Goal: Task Accomplishment & Management: Manage account settings

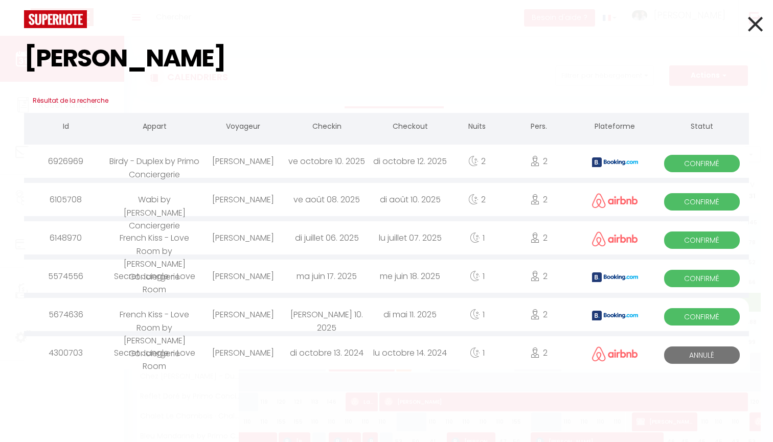
type input "mathieu"
click at [232, 157] on div "[PERSON_NAME]" at bounding box center [242, 161] width 83 height 33
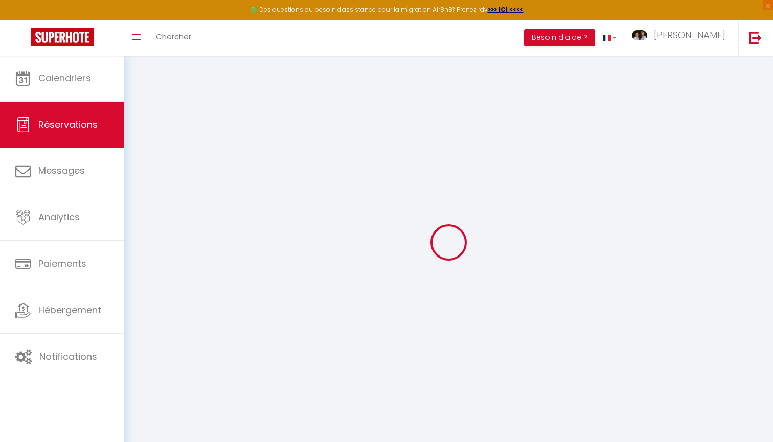
select select
checkbox input "false"
type textarea "** THIS RESERVATION HAS BEEN PRE-PAID ** BOOKING NOTE : Payment charge is EUR 2…"
select select
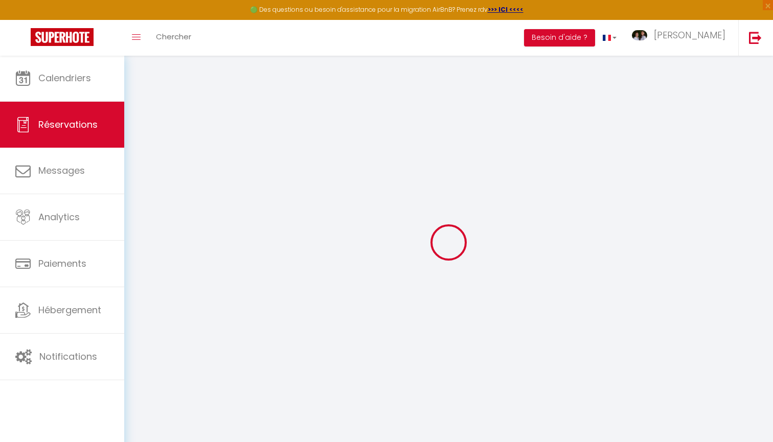
select select
checkbox input "false"
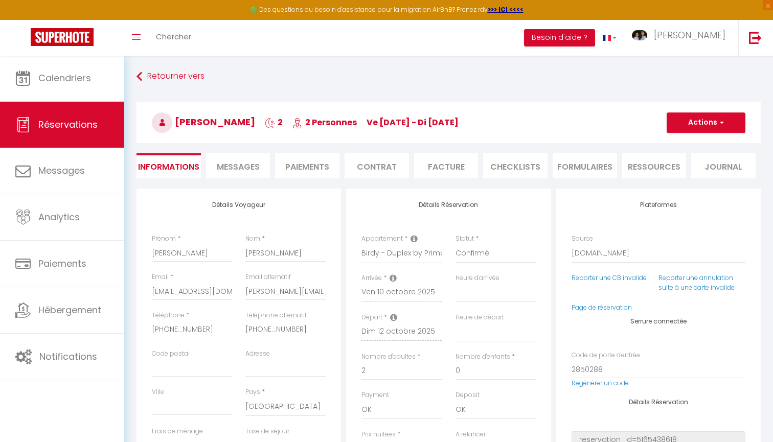
type input "42"
type input "5.8"
select select
checkbox input "false"
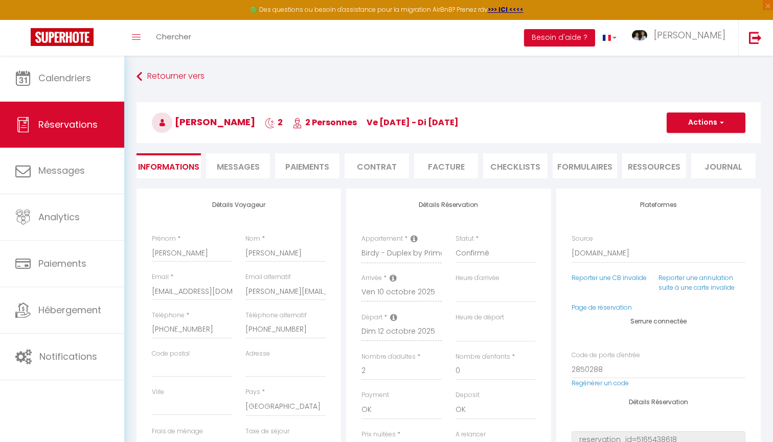
select select "16:30"
select select "11:00"
click at [246, 163] on span "Messages" at bounding box center [238, 167] width 43 height 12
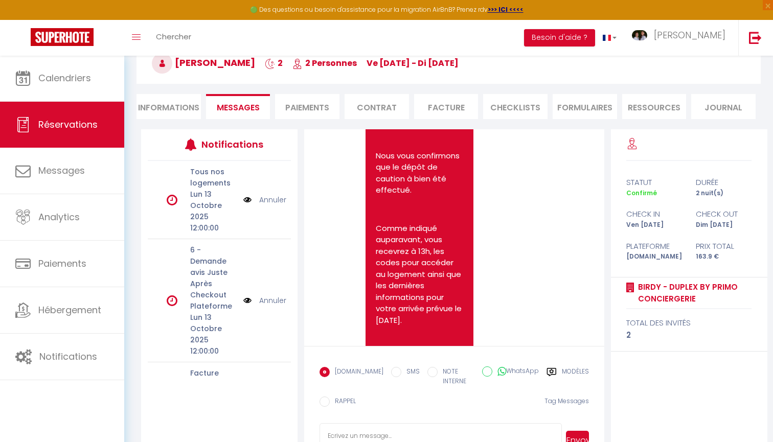
scroll to position [76, 0]
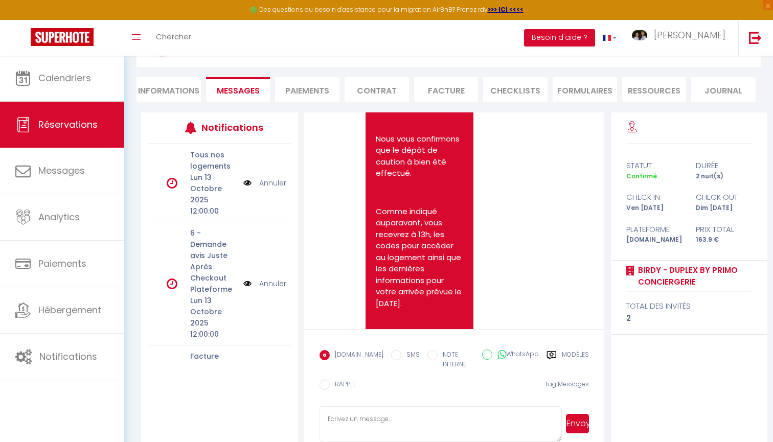
click at [417, 427] on textarea at bounding box center [441, 425] width 242 height 36
click at [359, 413] on textarea "Bonjour mathieu," at bounding box center [441, 425] width 242 height 36
type textarea "Bonjour Mathieu,"
click at [392, 410] on textarea "Bonjour Mathieu," at bounding box center [441, 425] width 242 height 36
drag, startPoint x: 411, startPoint y: 416, endPoint x: 266, endPoint y: 398, distance: 145.2
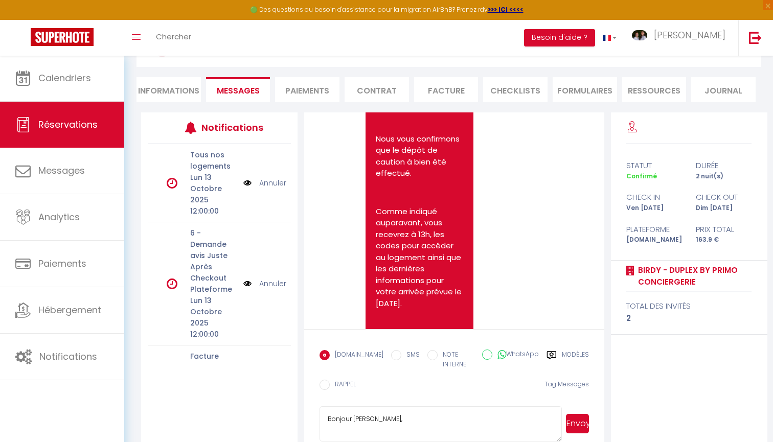
click at [266, 398] on div "Notifications Tous nos logements Lun 13 Octobre 2025 12:00:00 Annuler 6 - Deman…" at bounding box center [454, 280] width 626 height 337
click at [177, 33] on span "Chercher" at bounding box center [173, 36] width 35 height 11
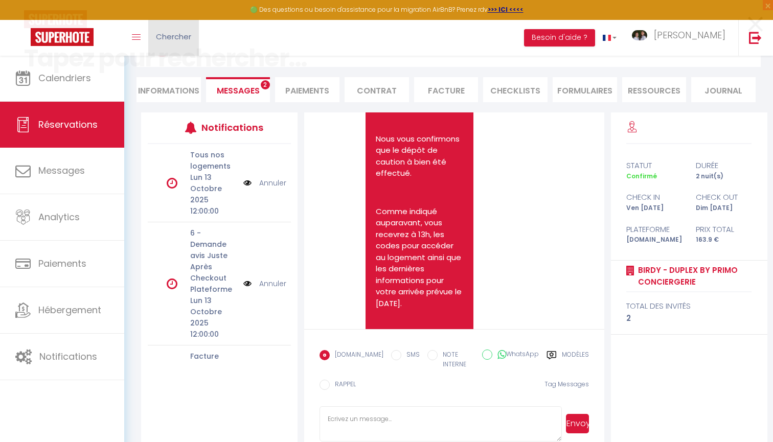
scroll to position [2663, 0]
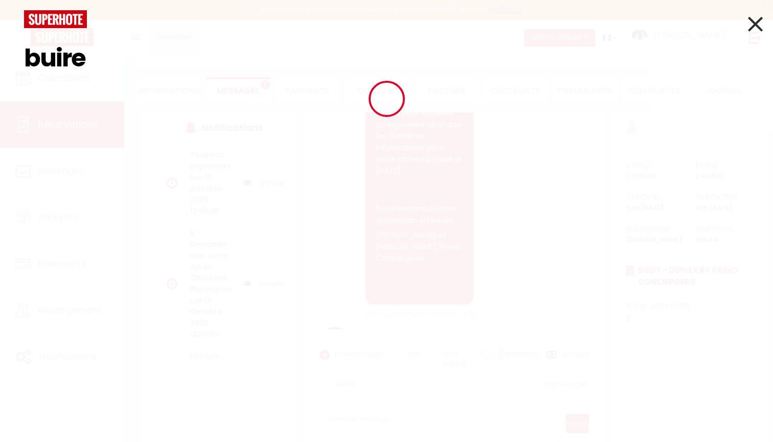
type input "buire"
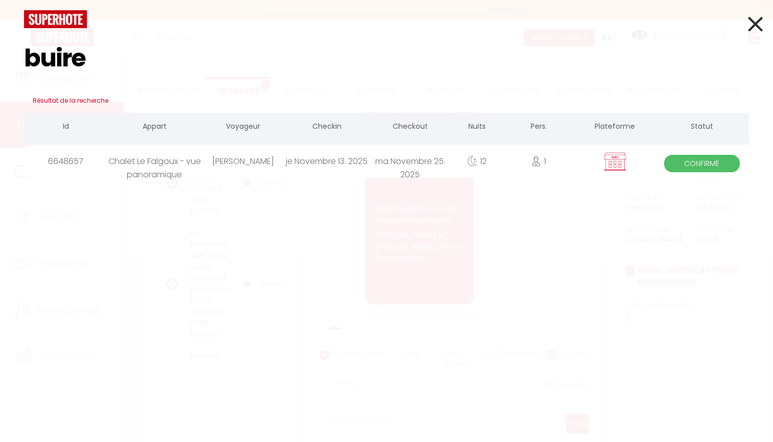
click at [225, 155] on div "[PERSON_NAME]" at bounding box center [242, 161] width 83 height 33
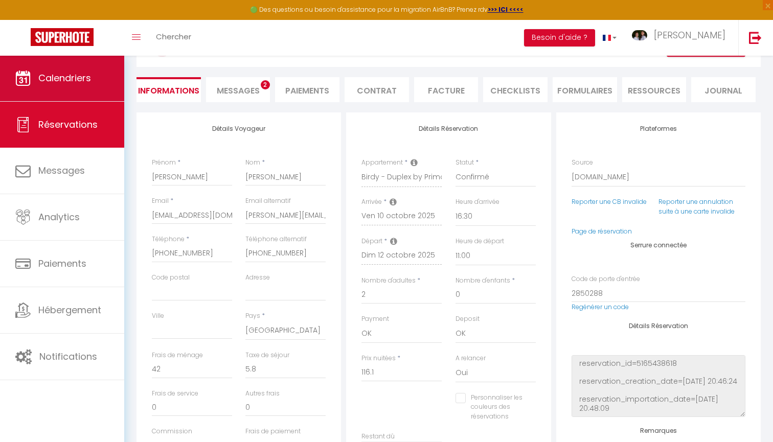
click at [61, 71] on link "Calendriers" at bounding box center [62, 78] width 124 height 46
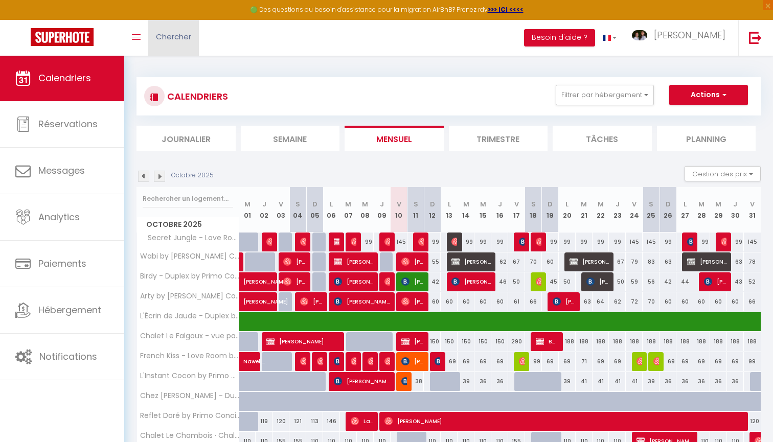
click at [176, 46] on link "Chercher" at bounding box center [173, 38] width 51 height 36
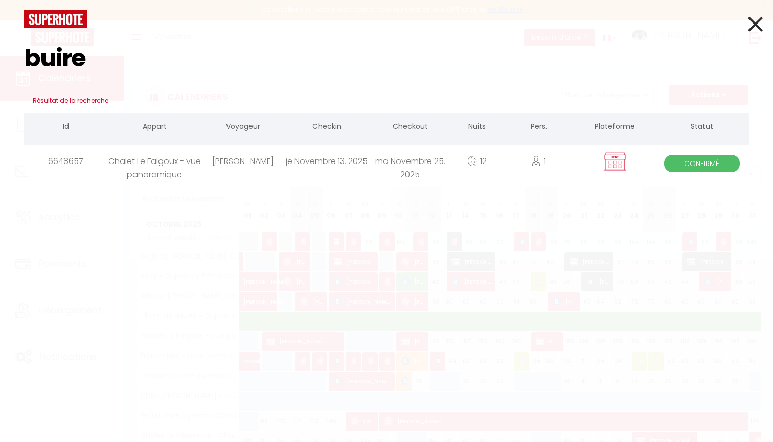
type input "buire"
click at [207, 159] on div "[PERSON_NAME]" at bounding box center [242, 161] width 83 height 33
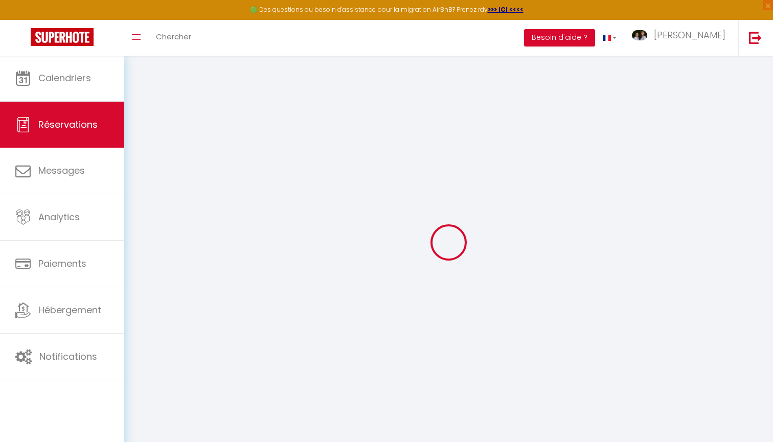
type input "[PERSON_NAME]"
type input "BUIRE"
type input "[PERSON_NAME][EMAIL_ADDRESS][DOMAIN_NAME]"
type input "[PHONE_NUMBER]"
select select "FR"
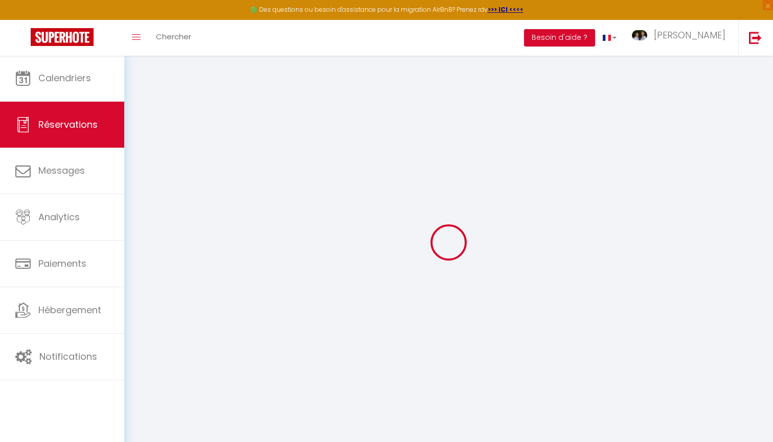
select select "57285"
select select "1"
type input "Jeu 13 Novembre 2025"
select select
type input "Mar 25 Novembre 2025"
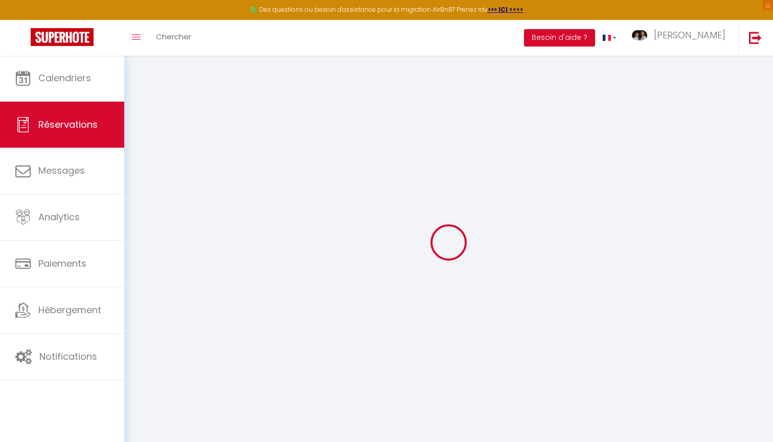
select select
type input "1"
select select "12"
select select
type input "1200"
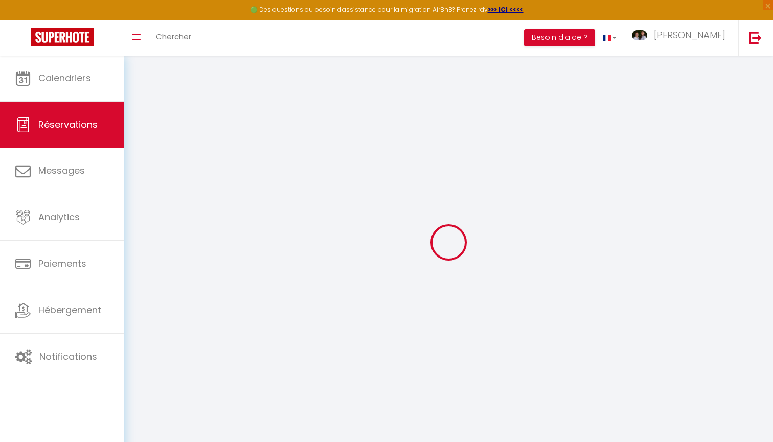
checkbox input "false"
type input "0"
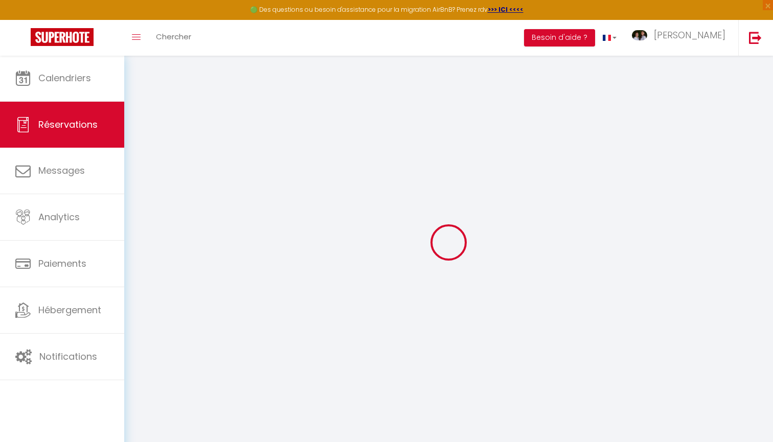
select select
select select "14"
checkbox input "false"
select select
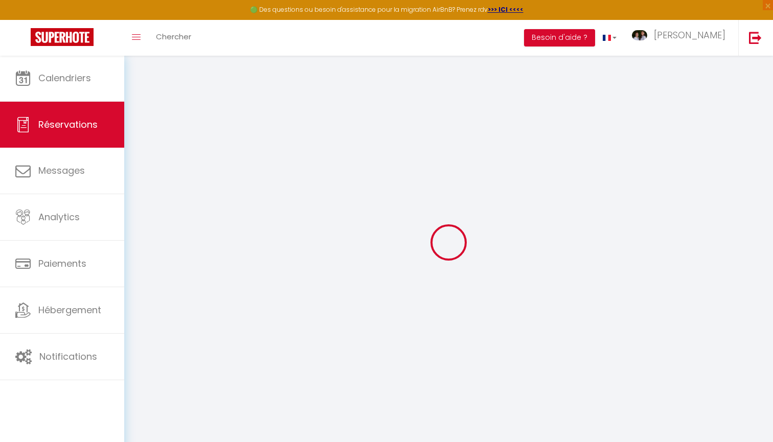
select select
checkbox input "false"
select select
checkbox input "false"
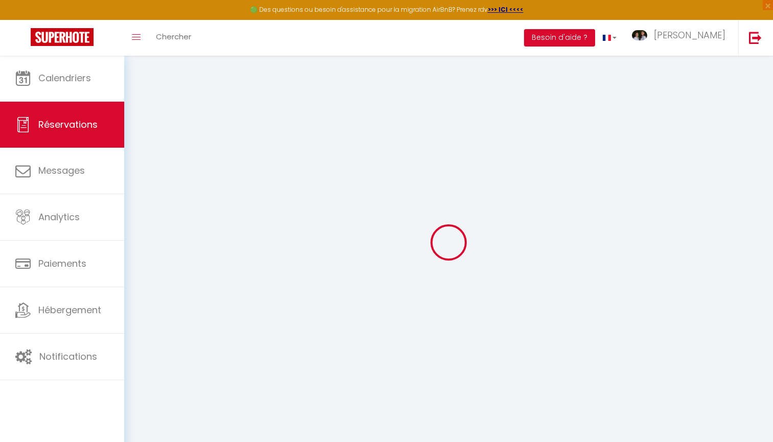
select select
checkbox input "false"
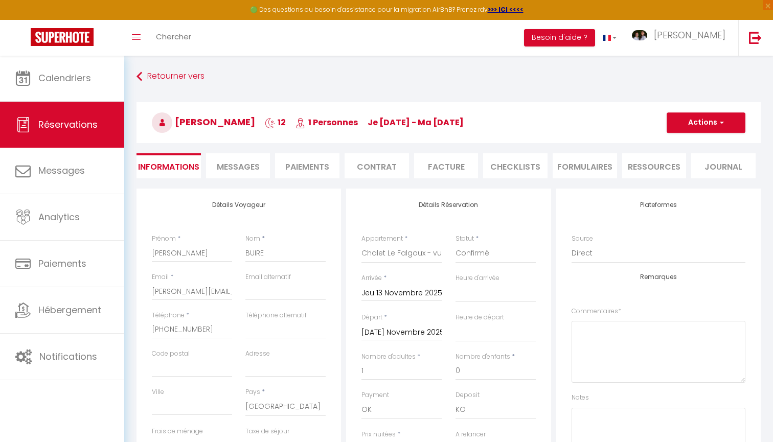
select select
checkbox input "false"
select select
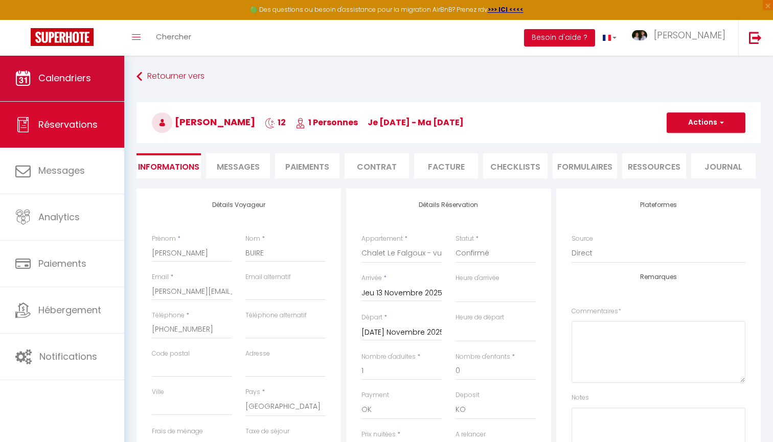
click at [94, 88] on link "Calendriers" at bounding box center [62, 78] width 124 height 46
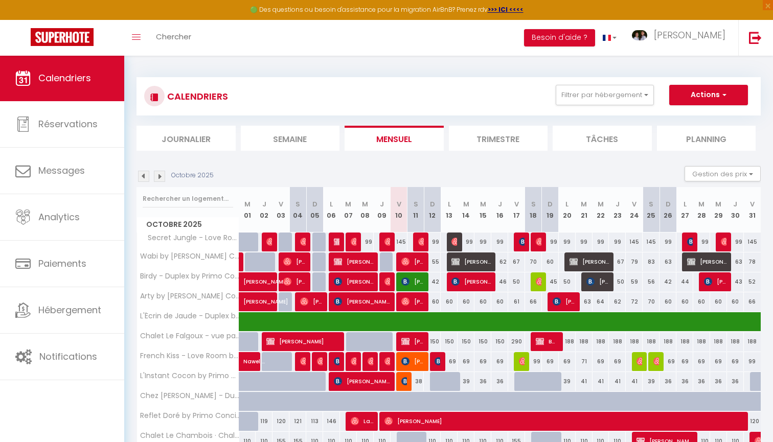
click at [163, 174] on img at bounding box center [159, 176] width 11 height 11
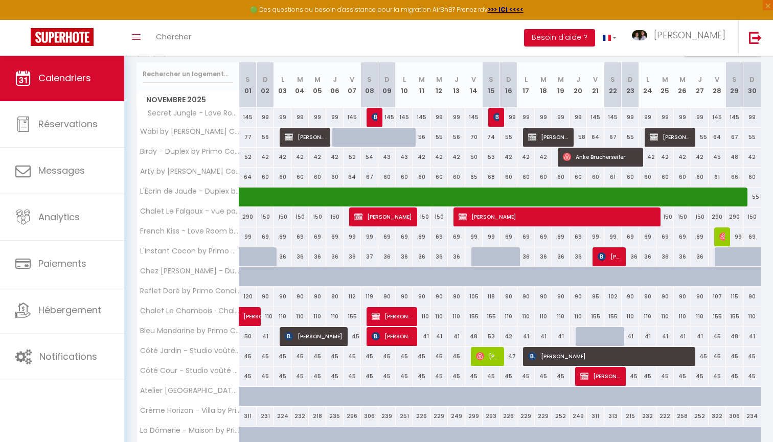
scroll to position [144, 0]
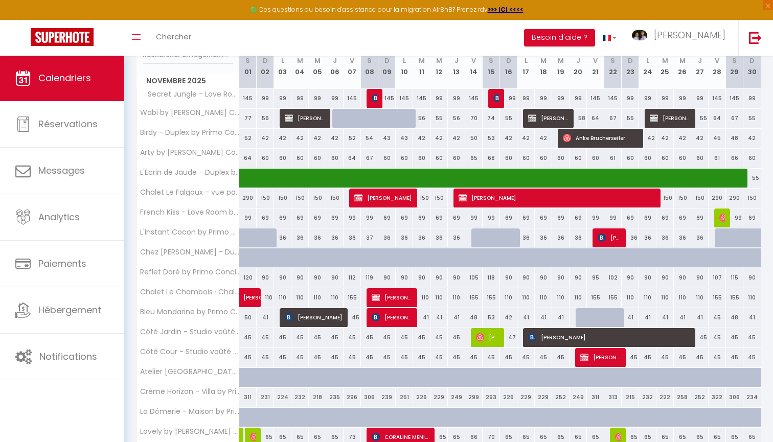
click at [629, 201] on span "[PERSON_NAME]" at bounding box center [557, 197] width 197 height 19
select select "OK"
select select "KO"
select select "0"
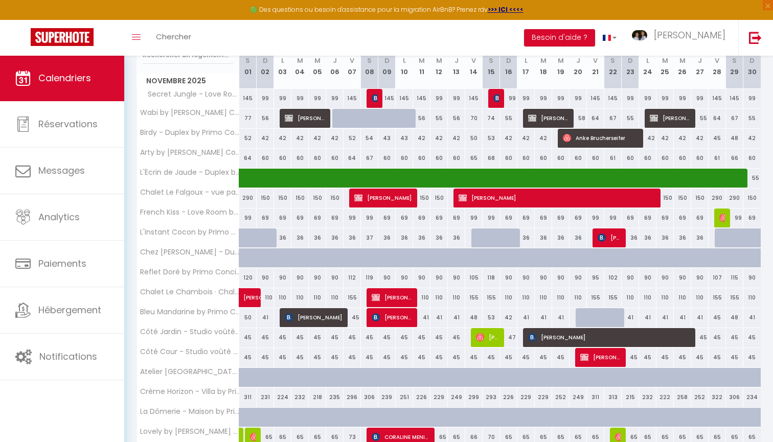
select select "1"
select select
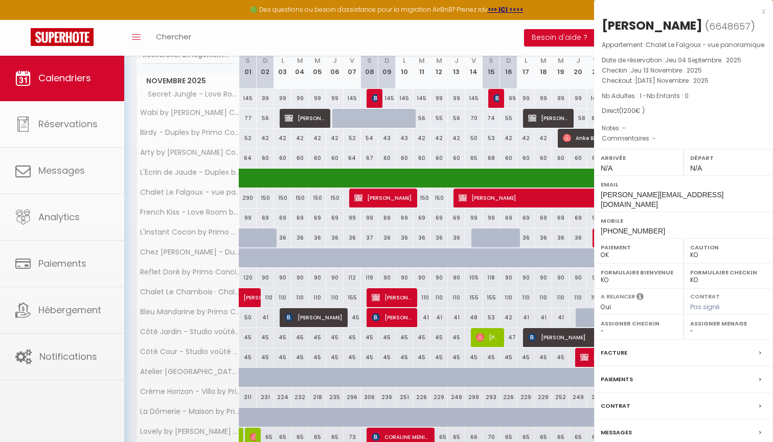
select select "38294"
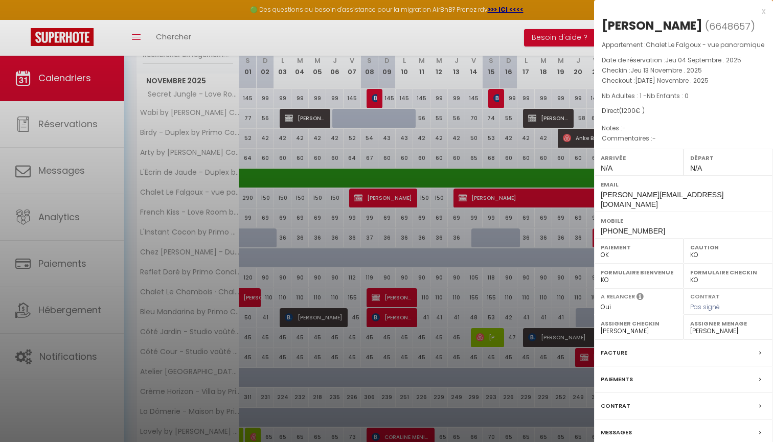
click at [550, 364] on div at bounding box center [386, 221] width 773 height 442
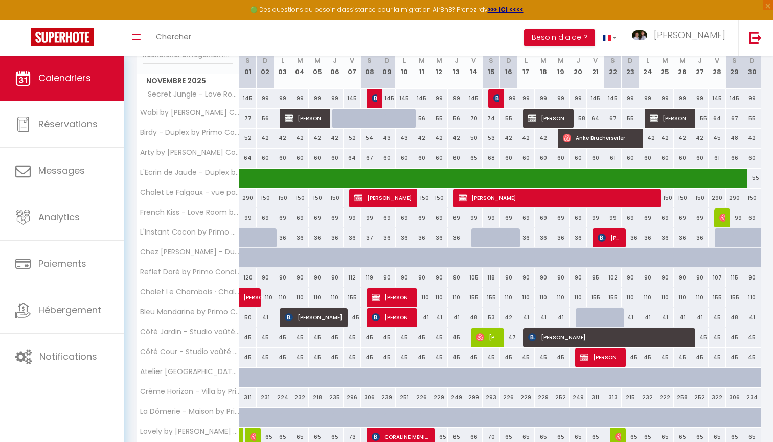
click at [668, 202] on div "150" at bounding box center [665, 198] width 17 height 19
type input "150"
type input "Mar 25 Novembre 2025"
type input "Mer 26 Novembre 2025"
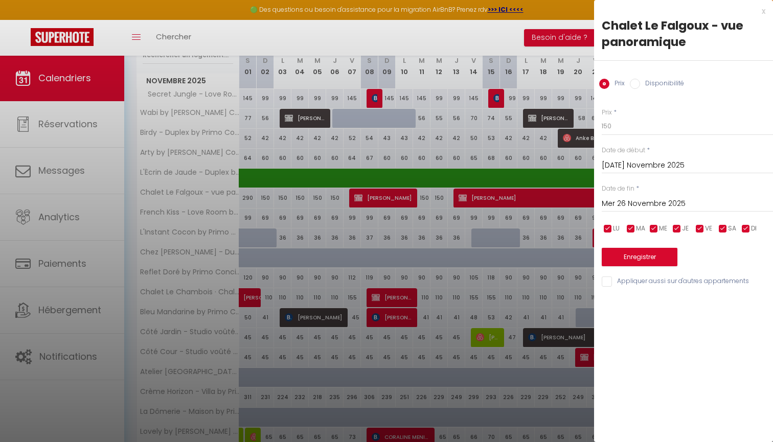
click at [559, 190] on div at bounding box center [386, 221] width 773 height 442
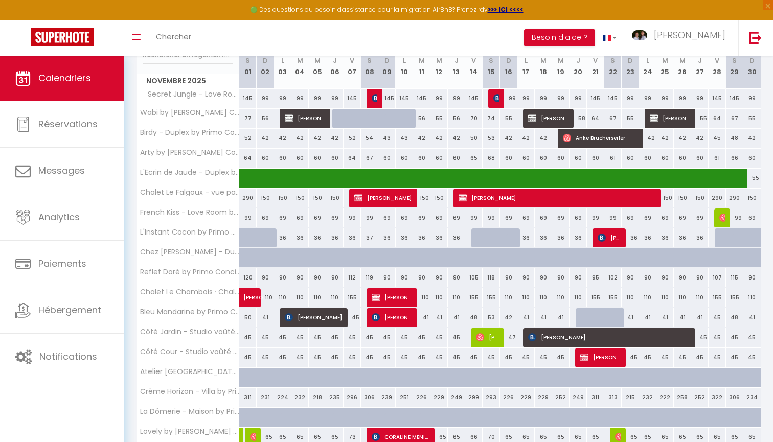
click at [566, 201] on span "[PERSON_NAME]" at bounding box center [557, 197] width 197 height 19
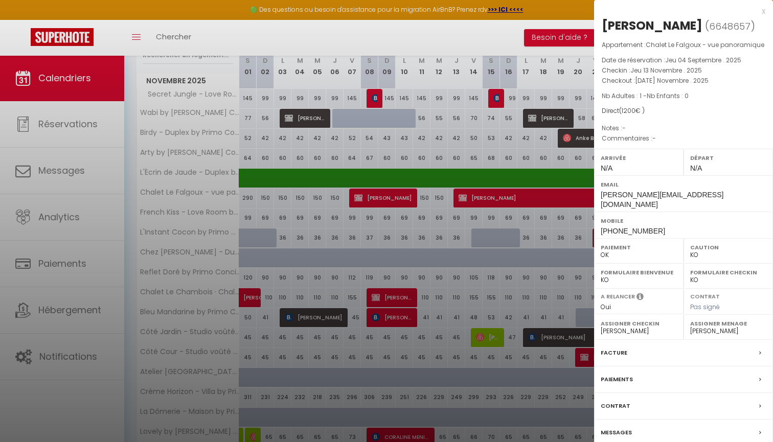
click at [622, 348] on label "Facture" at bounding box center [614, 353] width 27 height 11
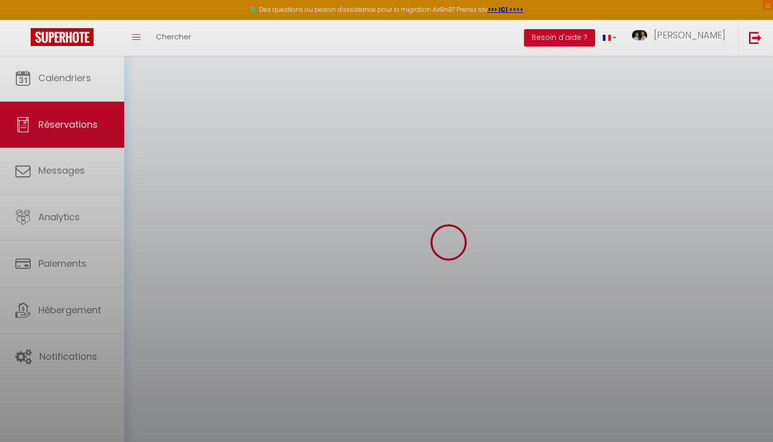
select select
select select "14"
checkbox input "false"
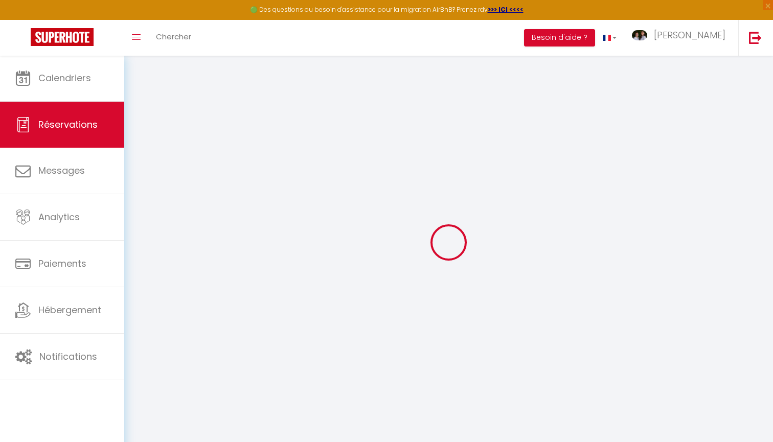
select select
checkbox input "false"
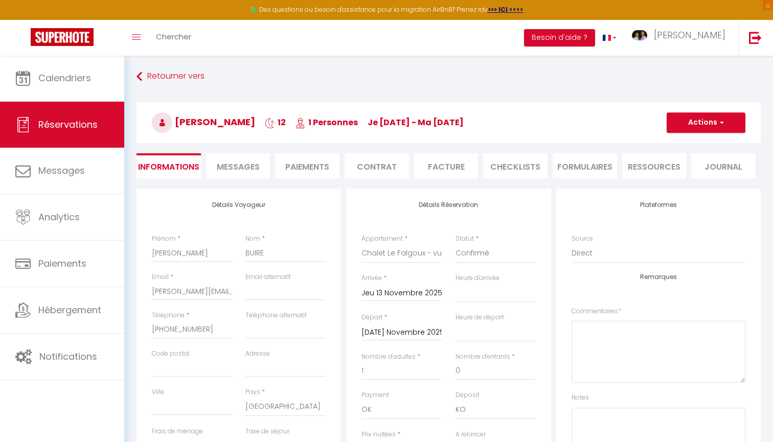
select select
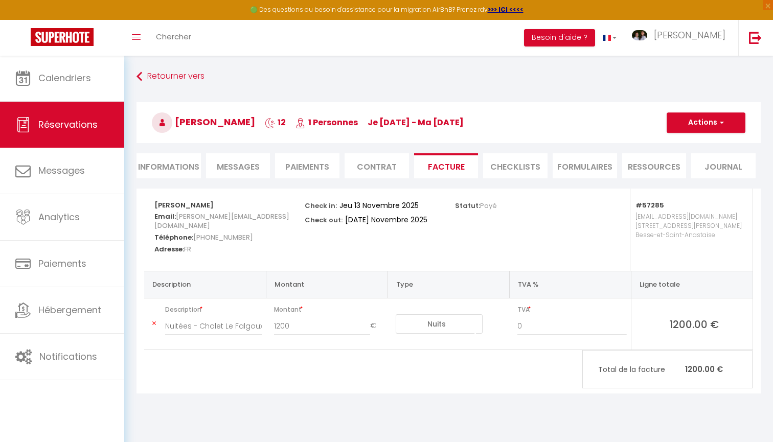
click at [187, 164] on li "Informations" at bounding box center [169, 165] width 64 height 25
select select
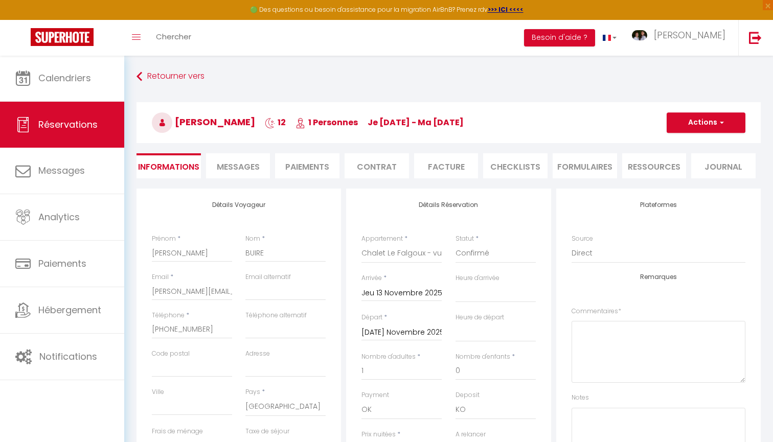
click at [401, 332] on input "Mar 25 Novembre 2025" at bounding box center [402, 332] width 80 height 13
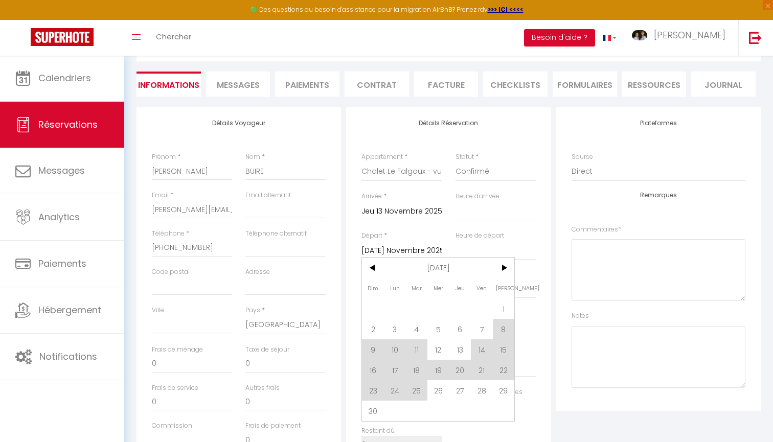
scroll to position [89, 0]
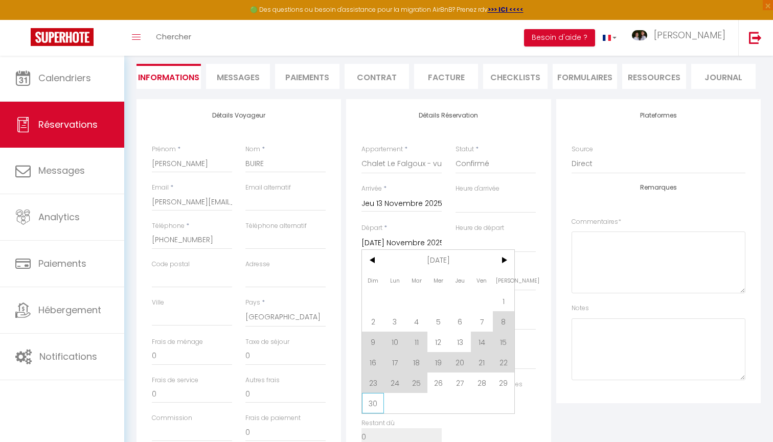
click at [374, 404] on span "30" at bounding box center [373, 403] width 22 height 20
select select
type input "Dim 30 Novembre 2025"
select select
checkbox input "false"
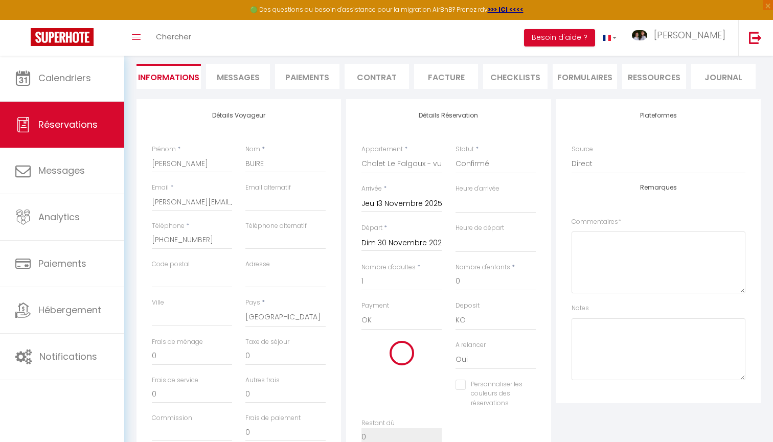
select select
type input "3390"
checkbox input "false"
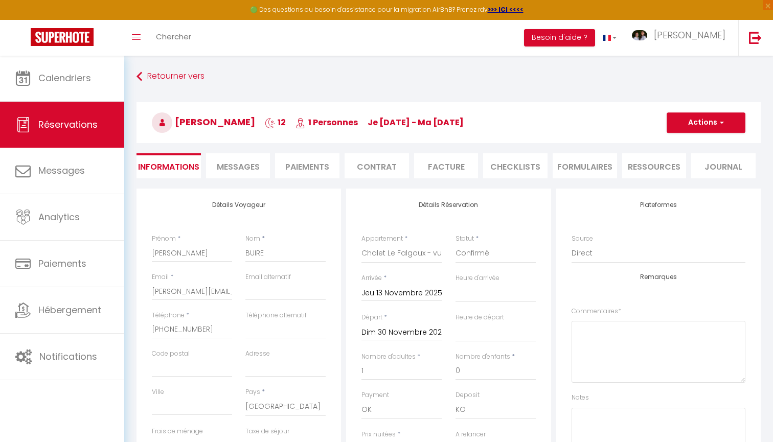
scroll to position [0, 0]
click at [709, 125] on button "Actions" at bounding box center [706, 122] width 79 height 20
click at [692, 147] on link "Enregistrer" at bounding box center [696, 145] width 81 height 13
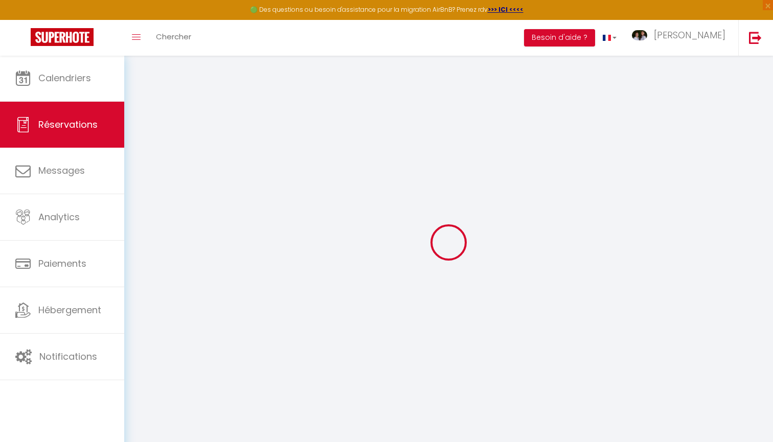
select select "not_cancelled"
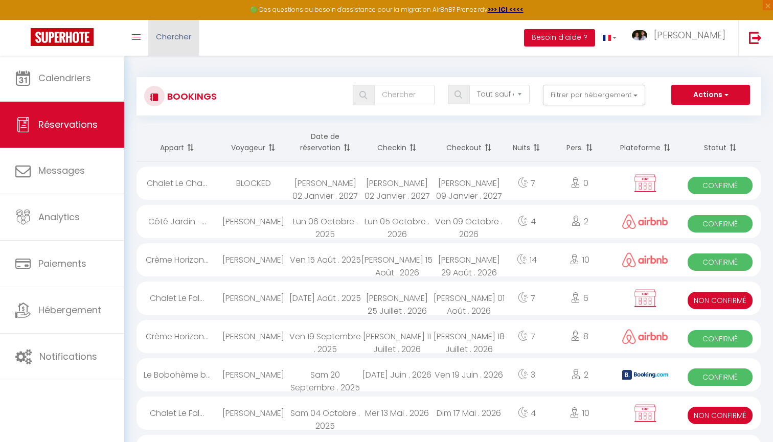
click at [171, 37] on span "Chercher" at bounding box center [173, 36] width 35 height 11
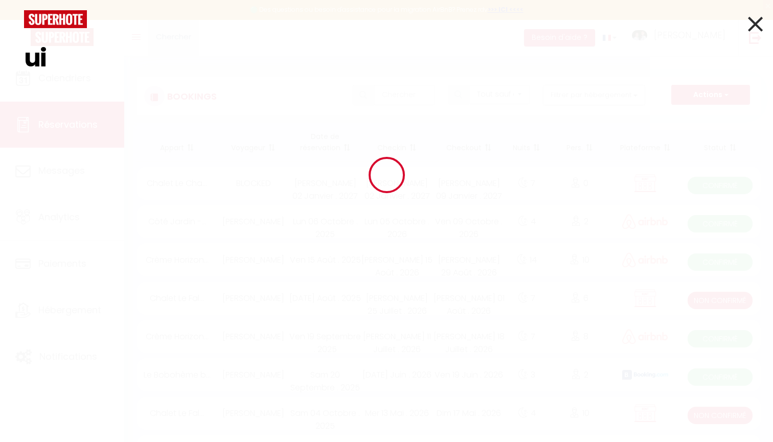
type input "u"
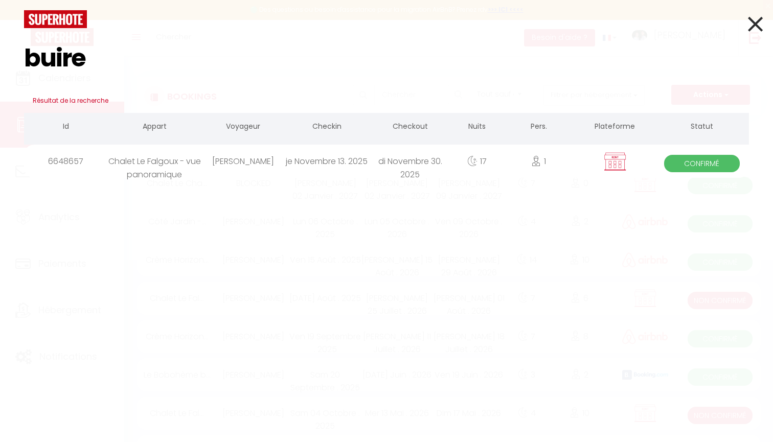
type input "buire"
click at [223, 162] on div "[PERSON_NAME]" at bounding box center [242, 161] width 83 height 33
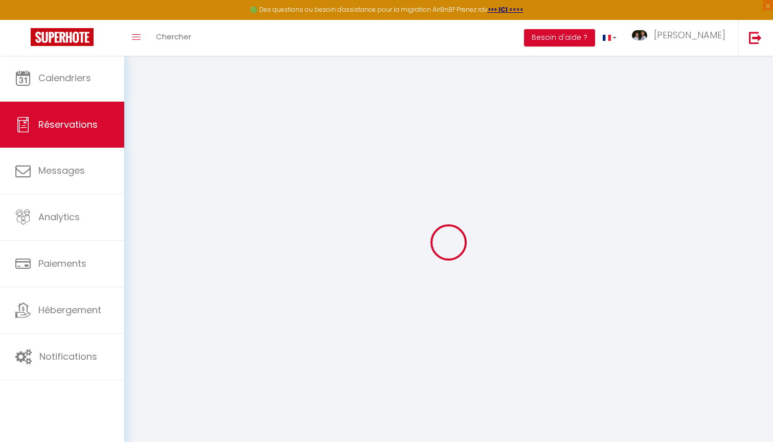
select select
checkbox input "false"
select select
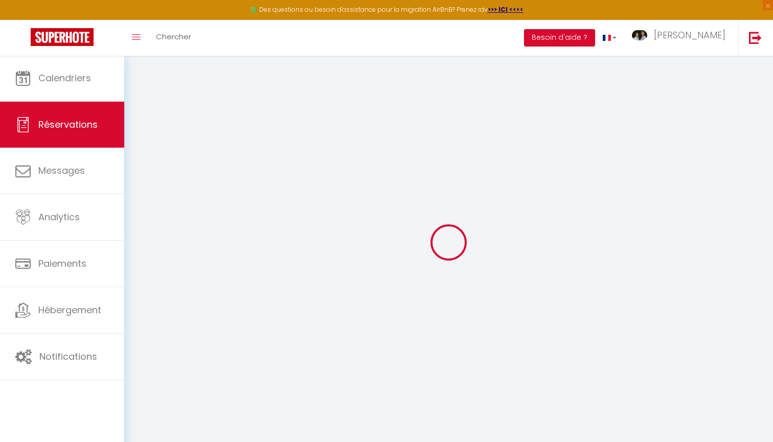
checkbox input "false"
select select
checkbox input "false"
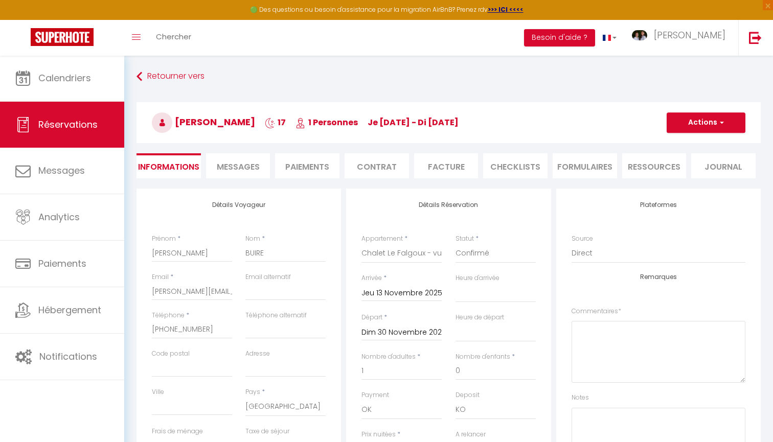
select select
checkbox input "false"
select select
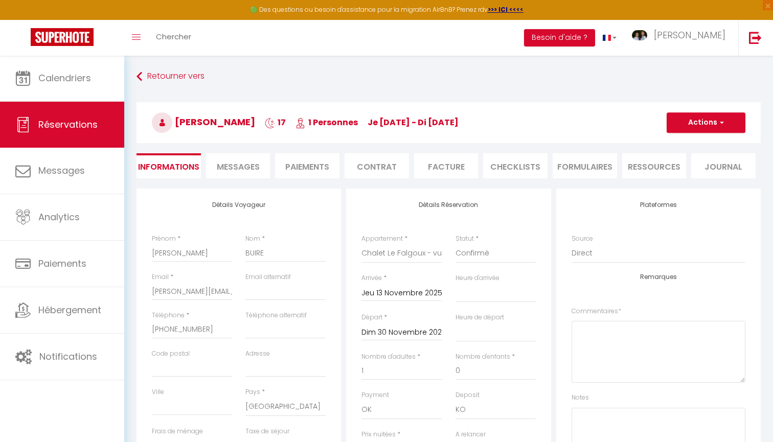
click at [176, 165] on li "Informations" at bounding box center [169, 165] width 64 height 25
click at [328, 169] on li "Paiements" at bounding box center [307, 165] width 64 height 25
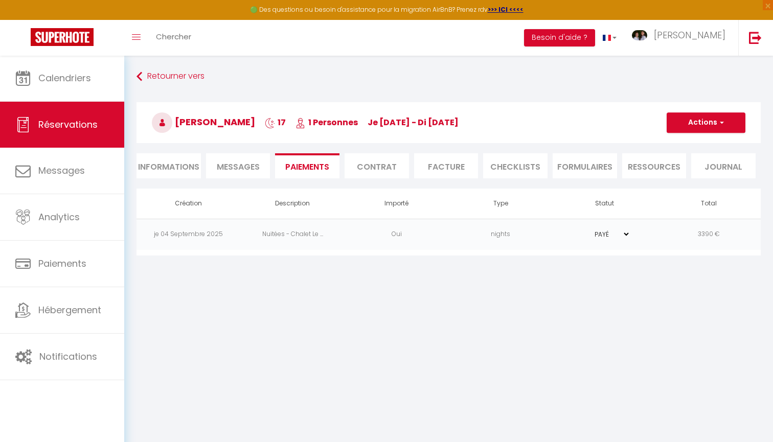
click at [378, 162] on li "Contrat" at bounding box center [377, 165] width 64 height 25
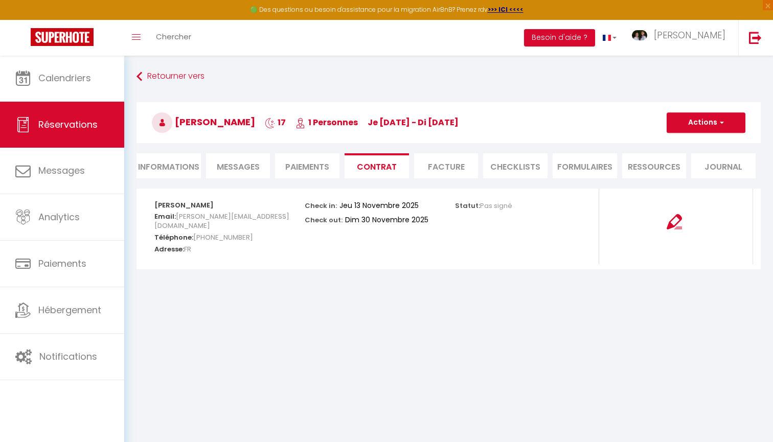
click at [730, 116] on button "Actions" at bounding box center [706, 122] width 79 height 20
click at [692, 147] on link "Voir le contrat" at bounding box center [699, 145] width 86 height 13
click at [161, 177] on li "Informations" at bounding box center [169, 165] width 64 height 25
select select
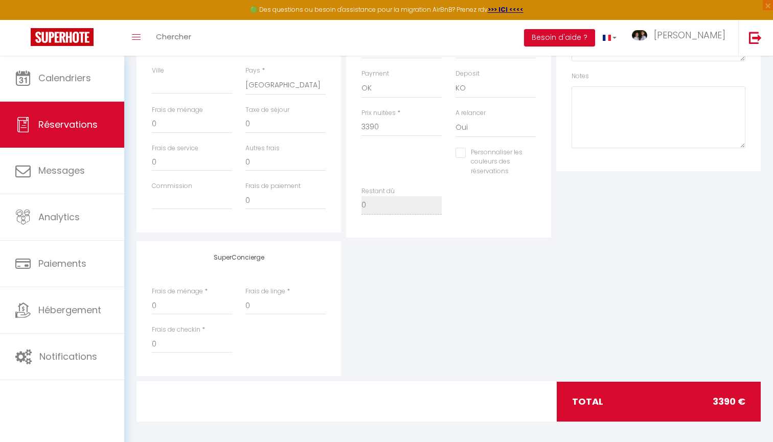
scroll to position [321, 0]
drag, startPoint x: 401, startPoint y: 127, endPoint x: 329, endPoint y: 126, distance: 72.1
click at [329, 126] on div "Détails Voyageur Prénom * Eric Nom * BUIRE Email * eric.buire@orange.fr Email a…" at bounding box center [448, 53] width 629 height 371
type input "1"
select select
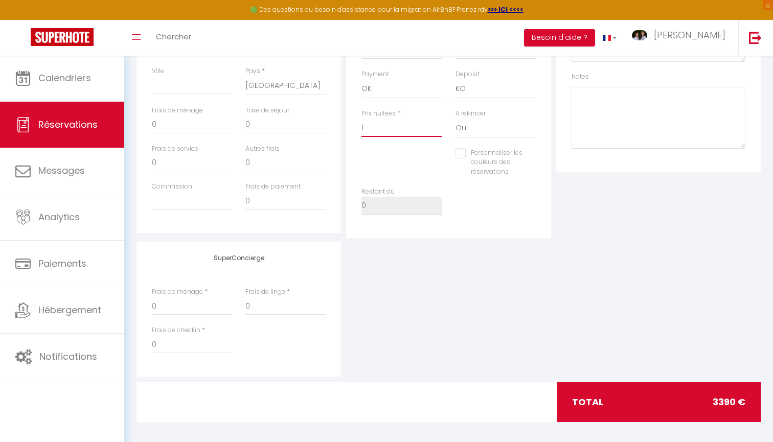
select select
checkbox input "false"
type input "17"
select select
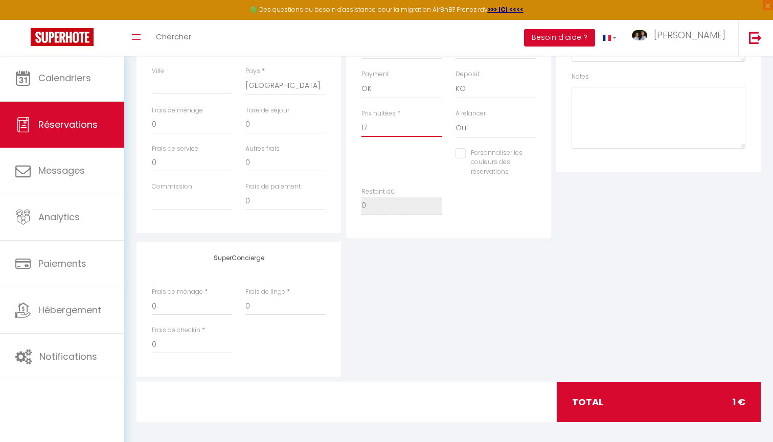
checkbox input "false"
type input "170"
select select
checkbox input "false"
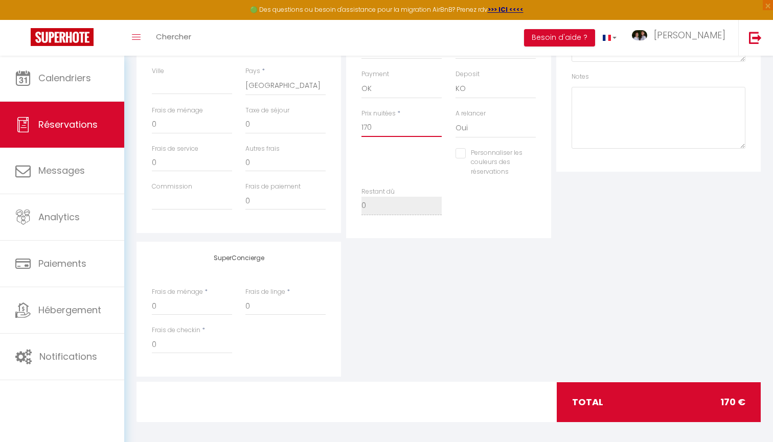
type input "1700"
select select
checkbox input "false"
type input "1700"
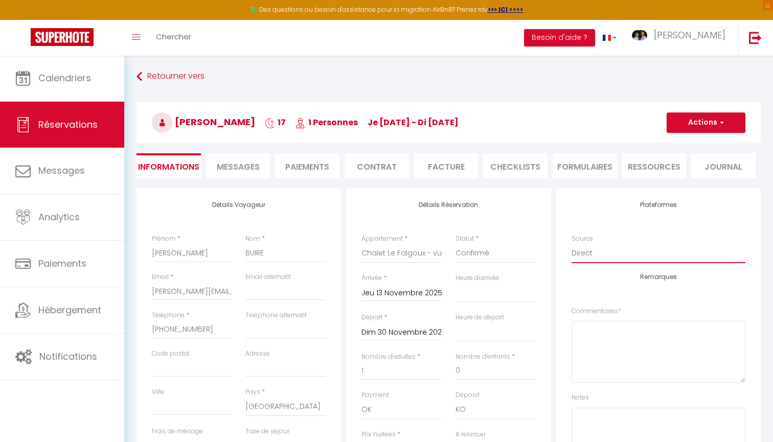
scroll to position [0, 0]
click at [708, 135] on h3 "Eric BUIRE 17 1 Personnes je 13 Nov - di 30 Nov" at bounding box center [449, 122] width 624 height 41
click at [715, 128] on button "Actions" at bounding box center [706, 122] width 79 height 20
click at [702, 147] on link "Enregistrer" at bounding box center [696, 145] width 81 height 13
select select "not_cancelled"
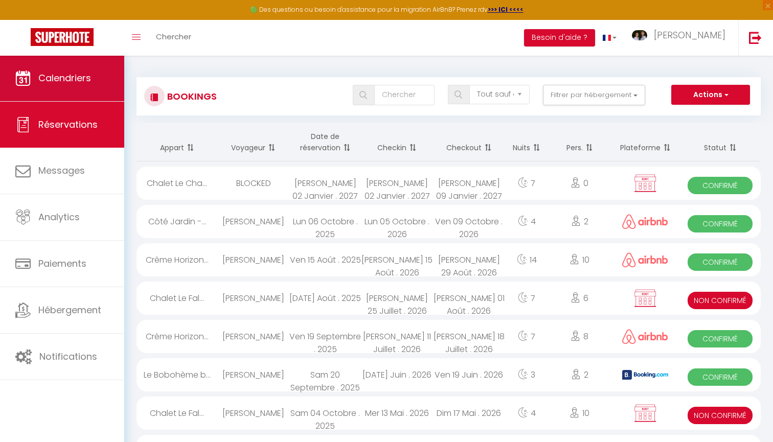
click at [111, 90] on link "Calendriers" at bounding box center [62, 78] width 124 height 46
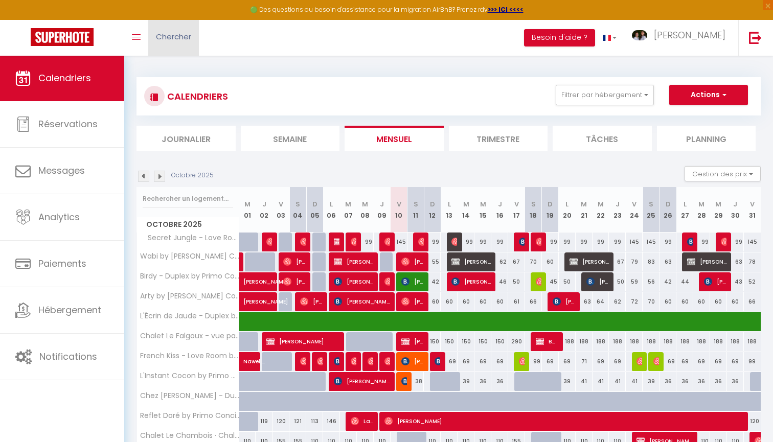
click at [187, 38] on span "Chercher" at bounding box center [173, 36] width 35 height 11
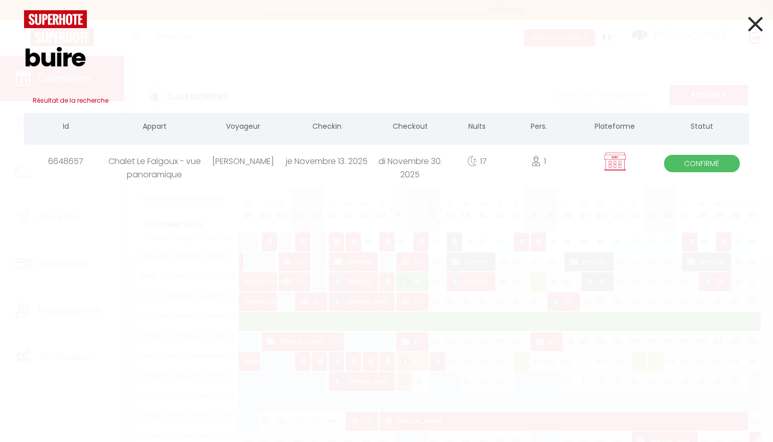
type input "buire"
click at [259, 164] on div "[PERSON_NAME]" at bounding box center [242, 161] width 83 height 33
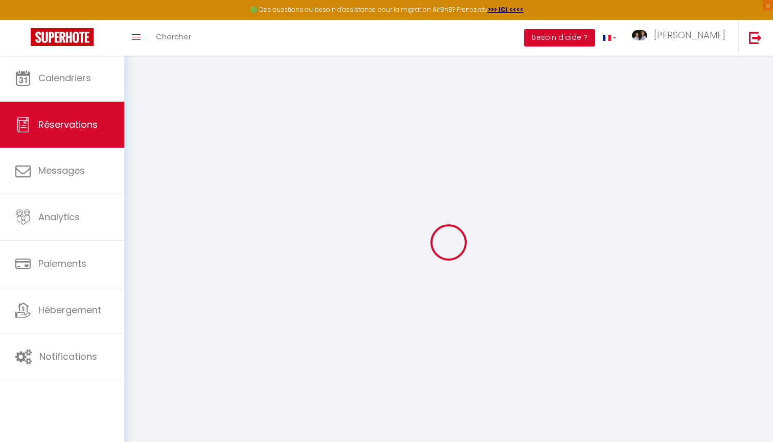
type input "[PERSON_NAME]"
type input "BUIRE"
type input "[PERSON_NAME][EMAIL_ADDRESS][DOMAIN_NAME]"
type input "[PHONE_NUMBER]"
select select "FR"
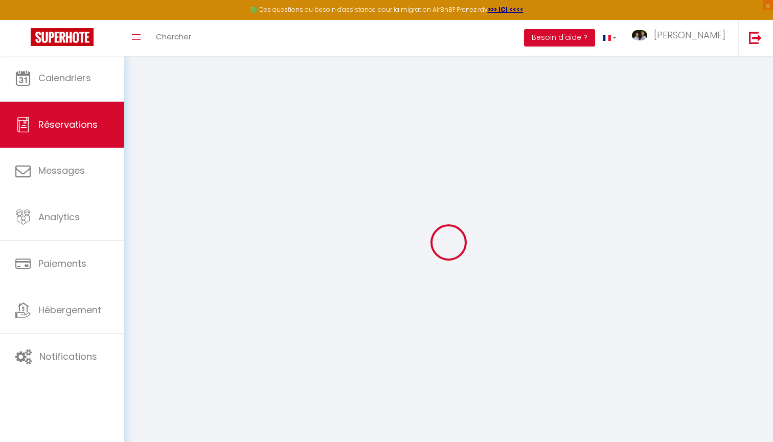
select select "57285"
select select "1"
type input "Jeu 13 Novembre 2025"
select select
type input "Dim 30 Novembre 2025"
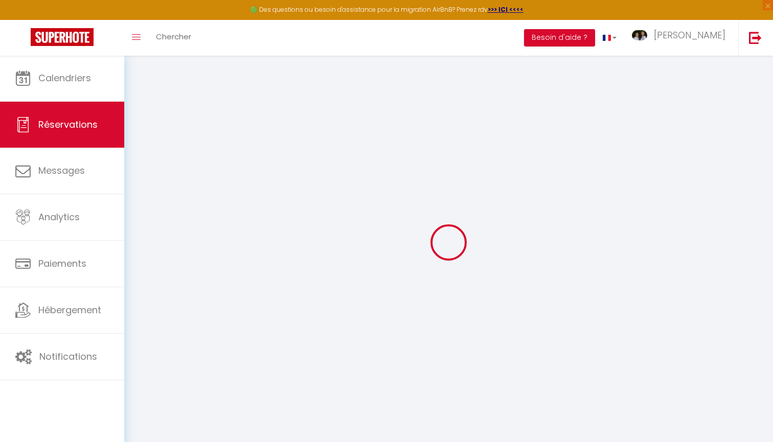
select select
type input "1"
select select "12"
select select
type input "1700"
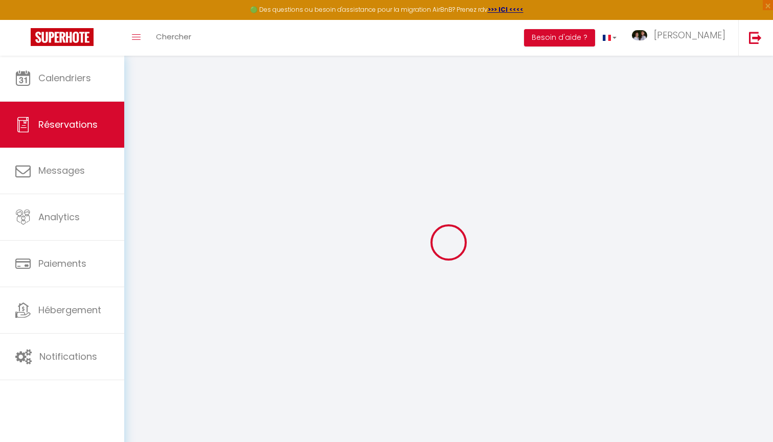
checkbox input "false"
type input "0"
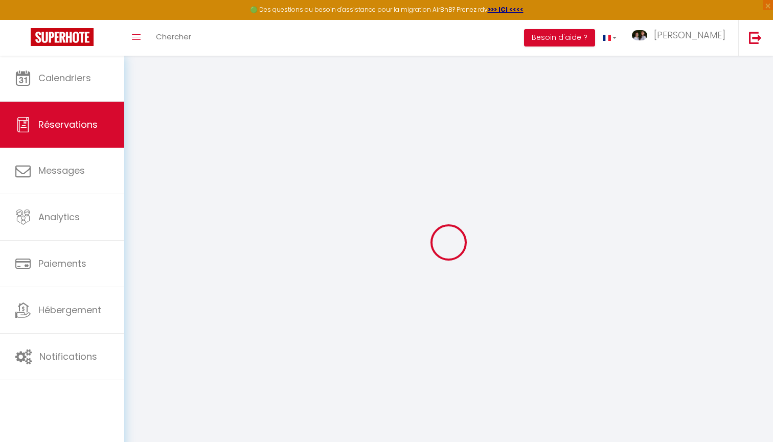
select select
select select "14"
checkbox input "false"
select select
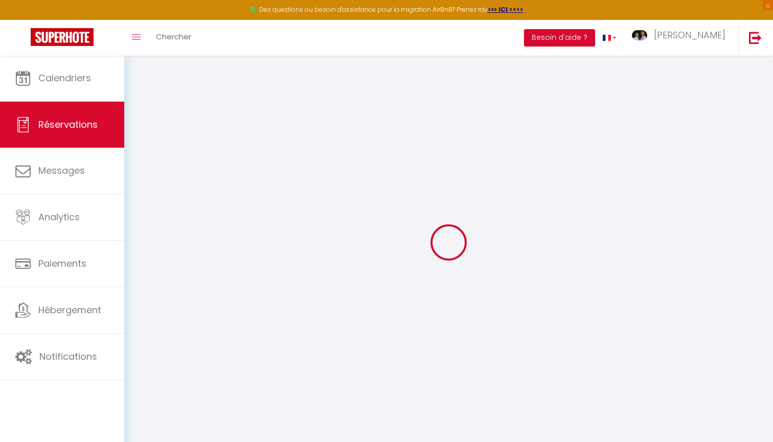
select select
checkbox input "false"
select select
checkbox input "false"
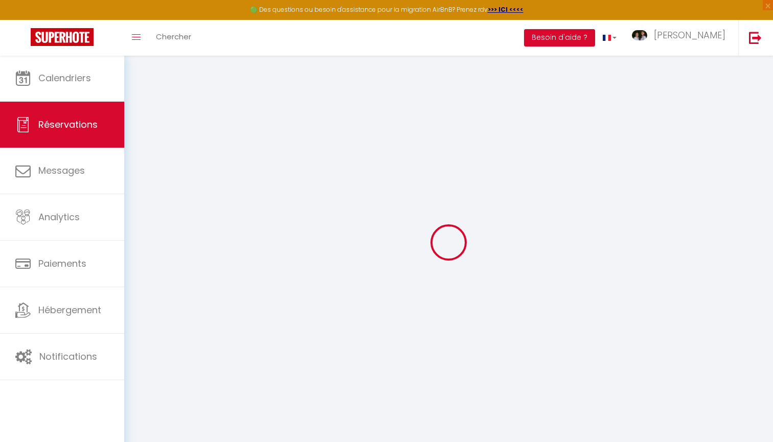
select select
checkbox input "false"
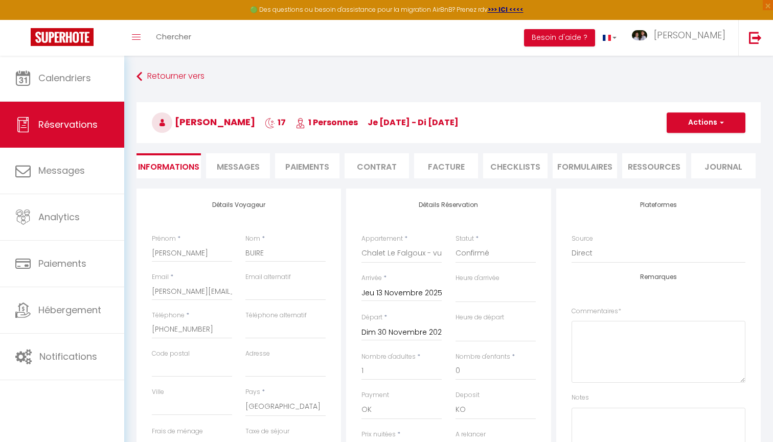
select select
checkbox input "false"
select select
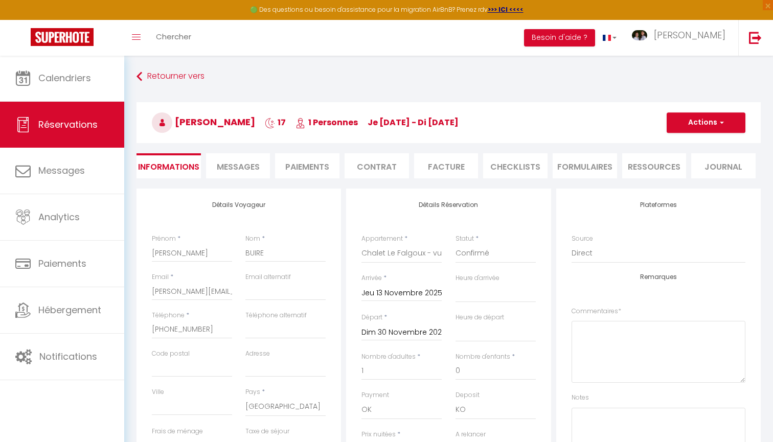
click at [259, 164] on span "Messages" at bounding box center [238, 167] width 43 height 12
select select
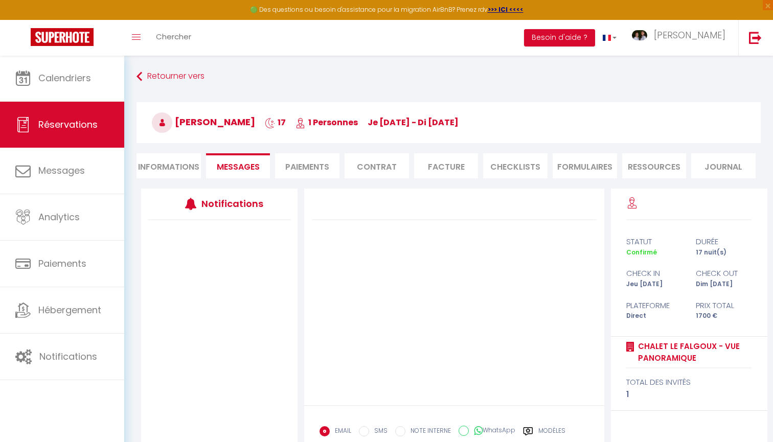
select select
click at [170, 154] on li "Informations" at bounding box center [169, 165] width 64 height 25
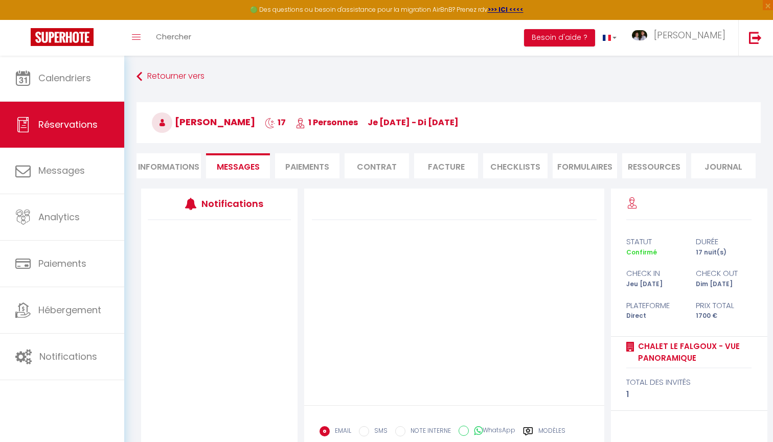
select select
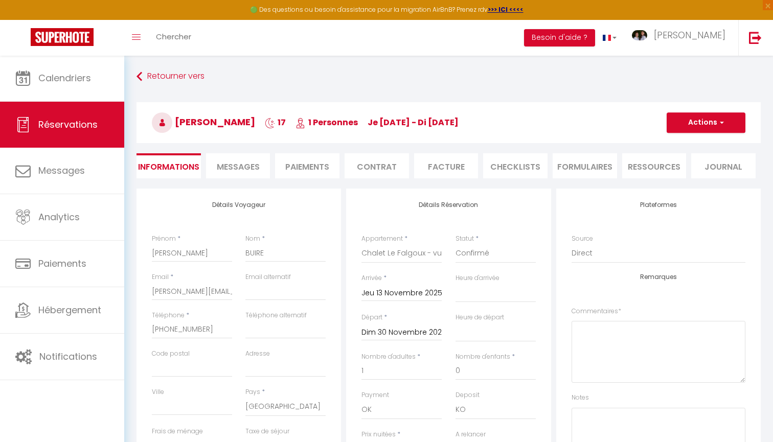
click at [371, 162] on li "Contrat" at bounding box center [377, 165] width 64 height 25
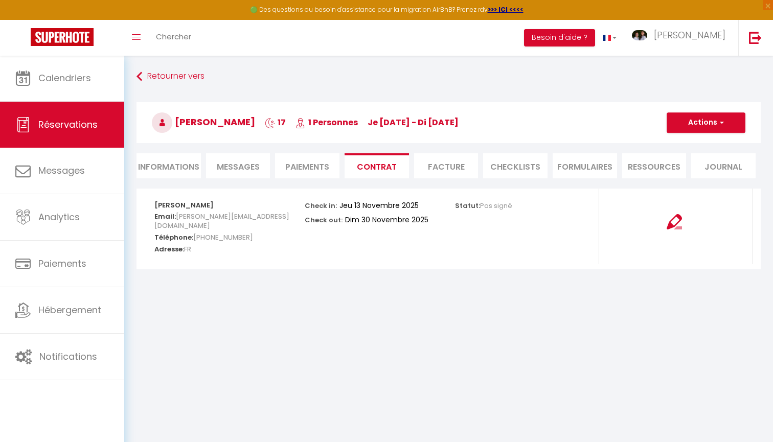
click at [247, 169] on span "Messages" at bounding box center [238, 167] width 43 height 12
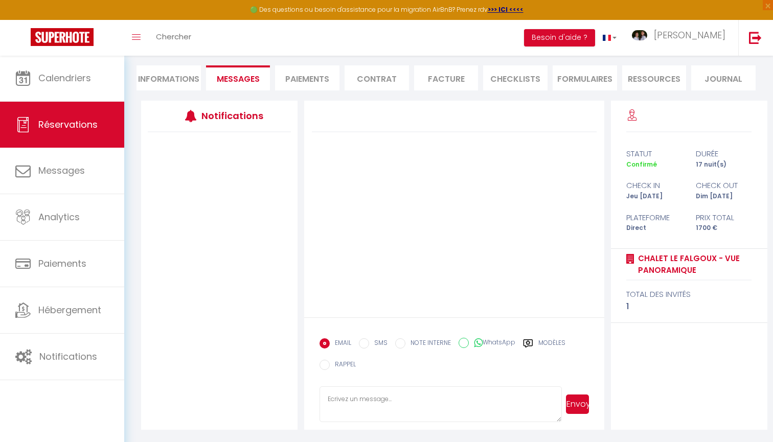
click at [421, 399] on textarea at bounding box center [441, 405] width 242 height 36
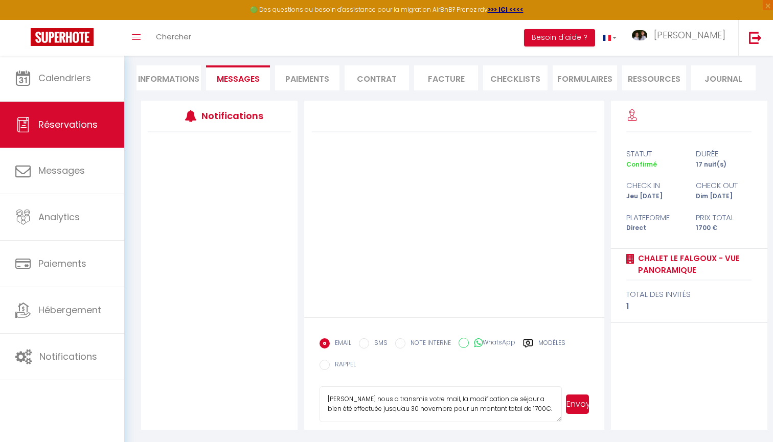
scroll to position [18, 0]
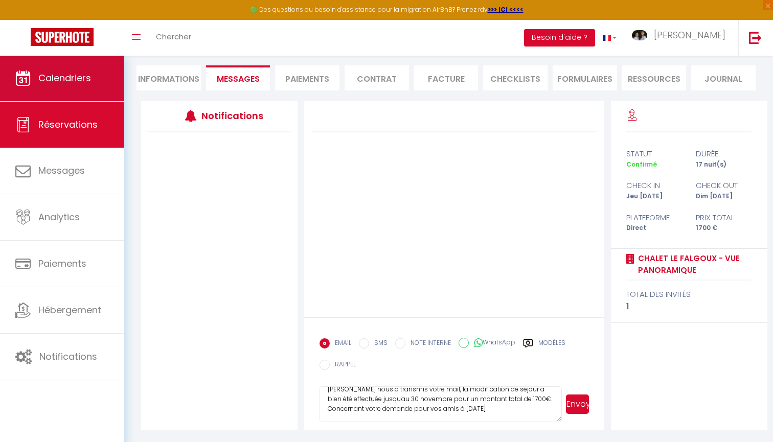
type textarea "Bonjour, [PERSON_NAME] nous a transmis votre mail, la modification de séjour a …"
click at [51, 79] on span "Calendriers" at bounding box center [64, 78] width 53 height 13
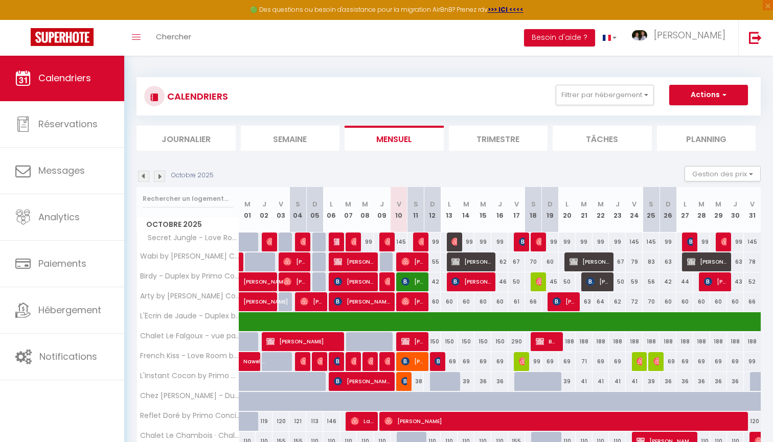
click at [157, 172] on img at bounding box center [159, 176] width 11 height 11
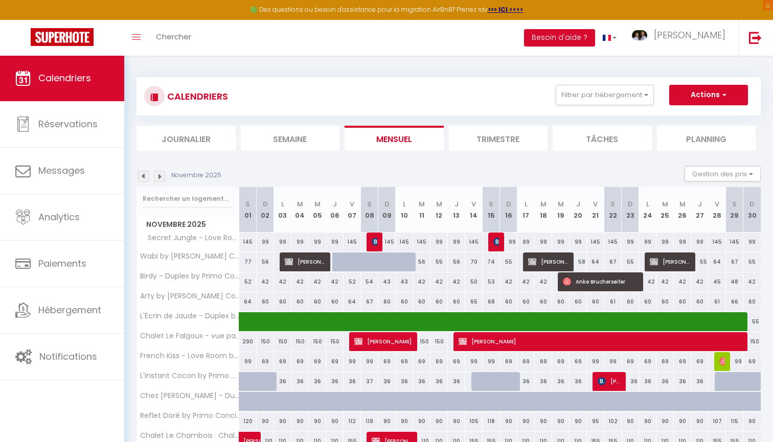
click at [164, 181] on img at bounding box center [159, 176] width 11 height 11
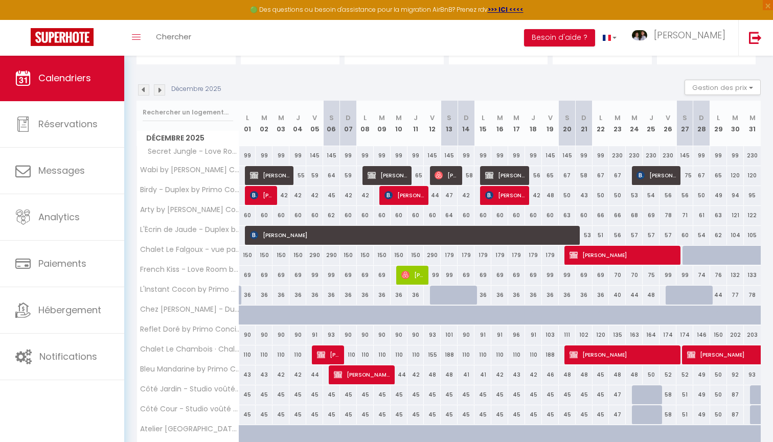
scroll to position [86, 0]
click at [183, 46] on link "Chercher" at bounding box center [173, 38] width 51 height 36
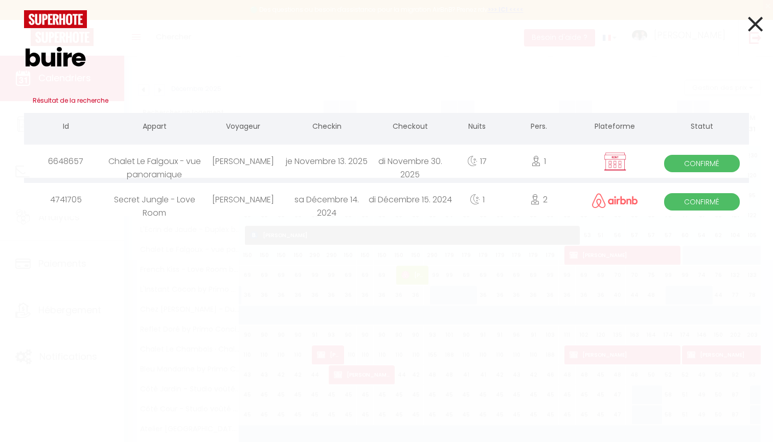
type input "buire"
click at [257, 163] on div "[PERSON_NAME]" at bounding box center [242, 161] width 83 height 33
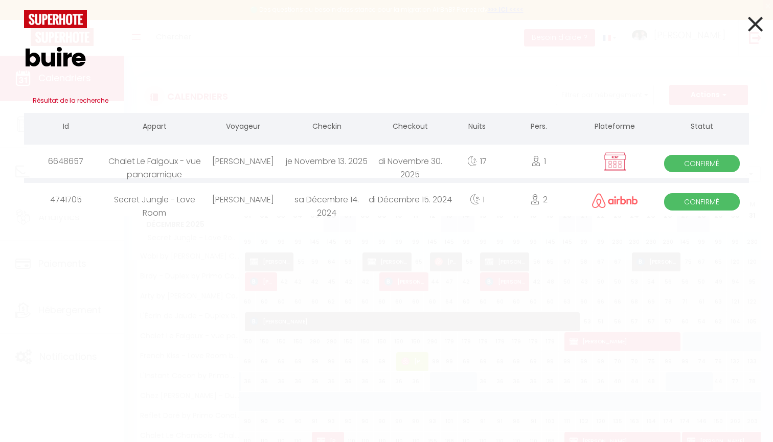
select select "57285"
select select
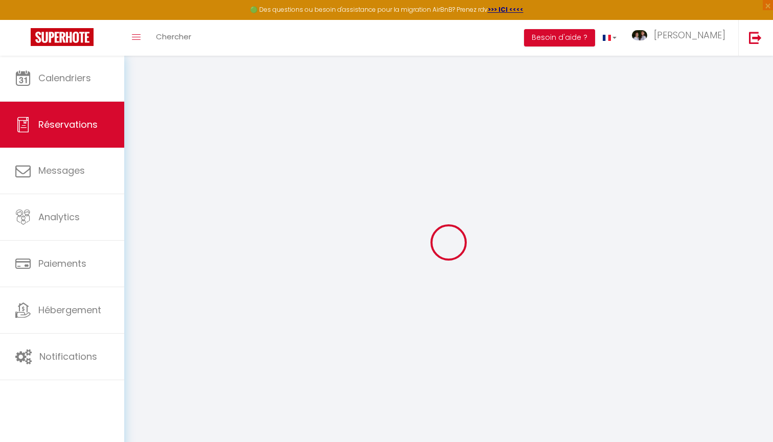
select select
select select "14"
checkbox input "false"
select select
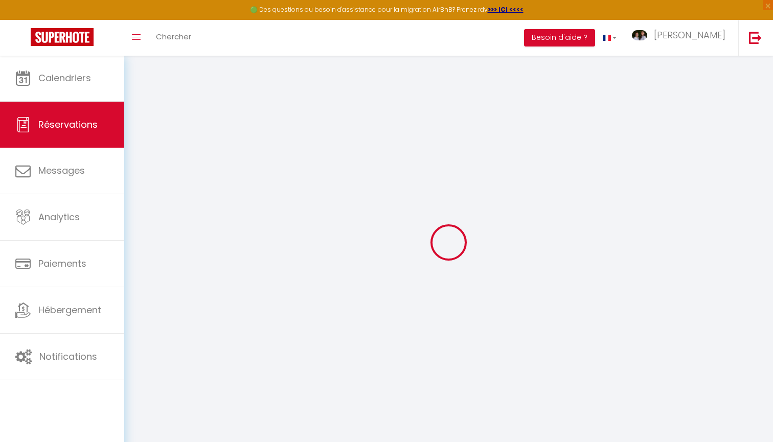
select select
checkbox input "false"
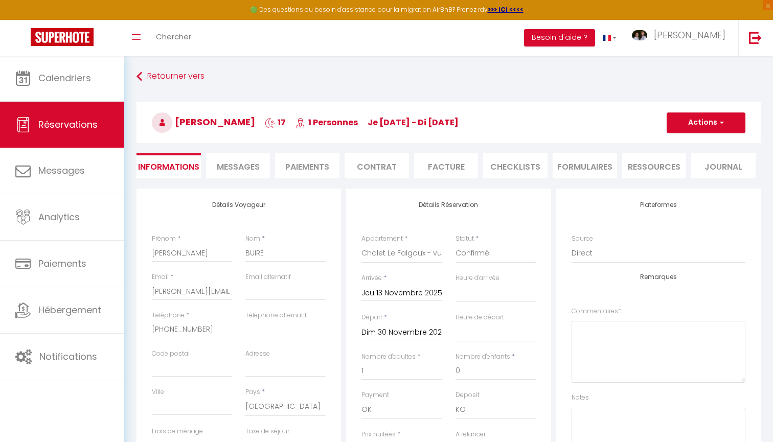
select select
checkbox input "false"
select select
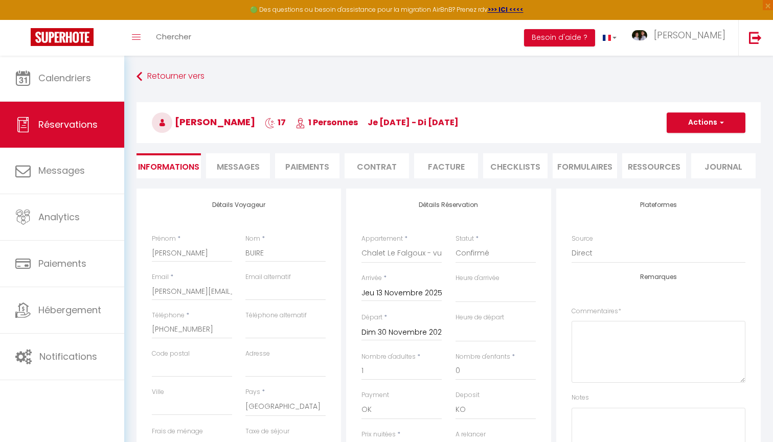
click at [240, 165] on span "Messages" at bounding box center [238, 167] width 43 height 12
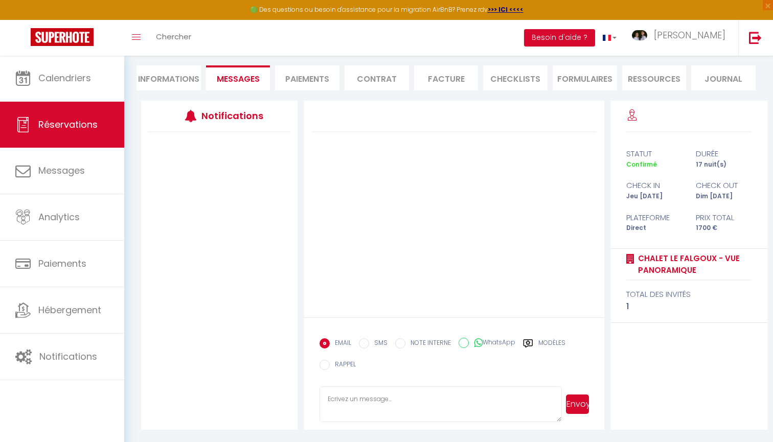
scroll to position [88, 0]
click at [428, 400] on textarea at bounding box center [441, 405] width 242 height 36
paste textarea "Bonjour, [PERSON_NAME] nous a transmis votre mail, la modification de séjour a …"
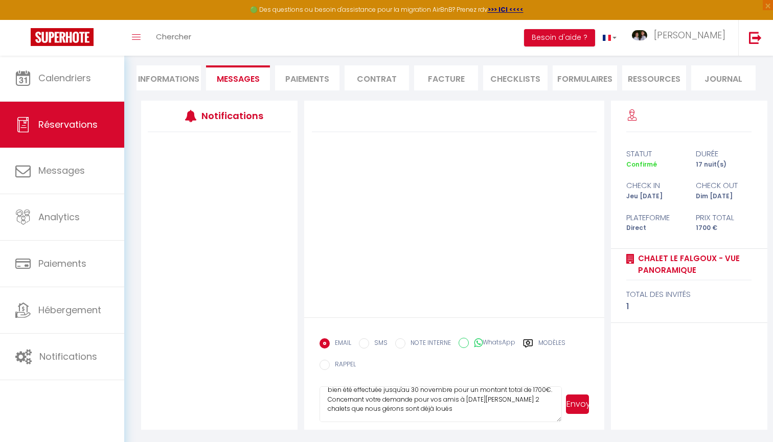
type textarea "Bonjour, Sabrina FALGOUX nous a transmis votre mail, la modification de séjour …"
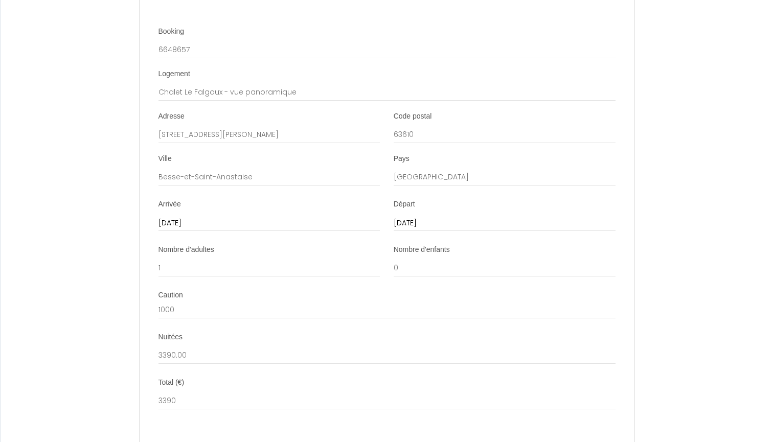
scroll to position [3503, 0]
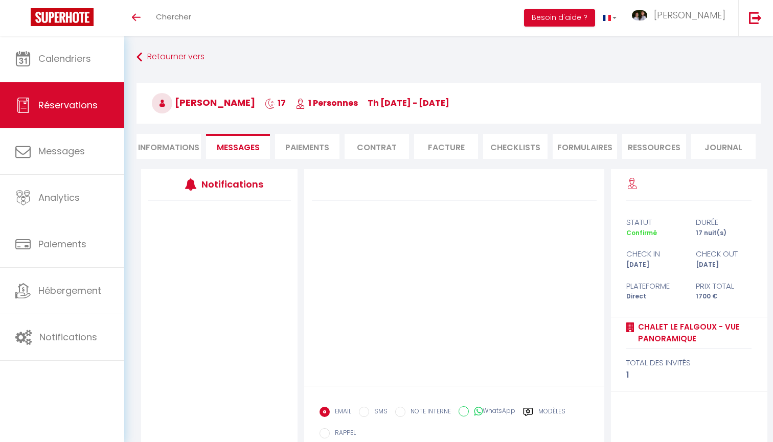
scroll to position [36, 0]
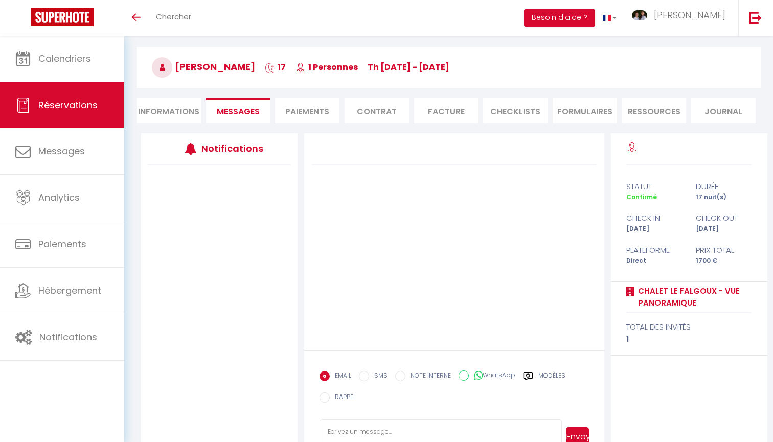
click at [380, 428] on textarea at bounding box center [441, 437] width 242 height 36
paste textarea "Bonjour, [PERSON_NAME] nous a transmis votre mail, la modification de séjour a …"
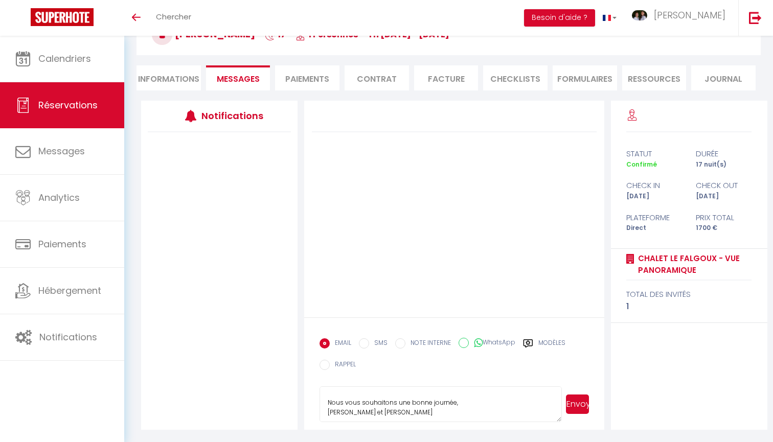
scroll to position [63, 0]
type textarea "Bonjour, [PERSON_NAME] nous a transmis votre mail, la modification de séjour a …"
click at [582, 400] on button "Envoyer" at bounding box center [577, 404] width 23 height 19
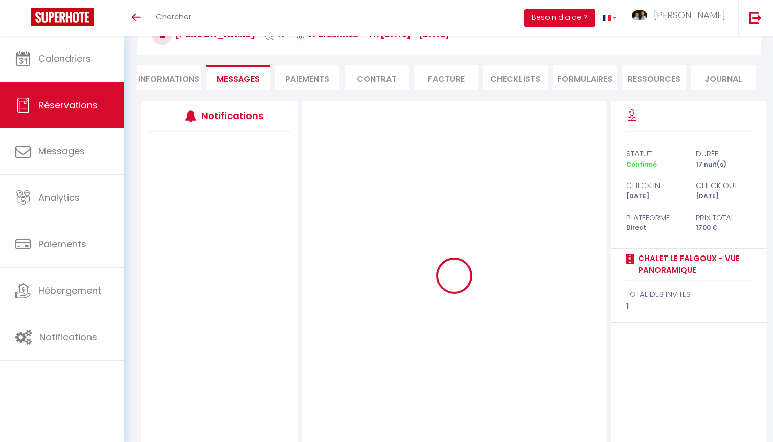
scroll to position [0, 0]
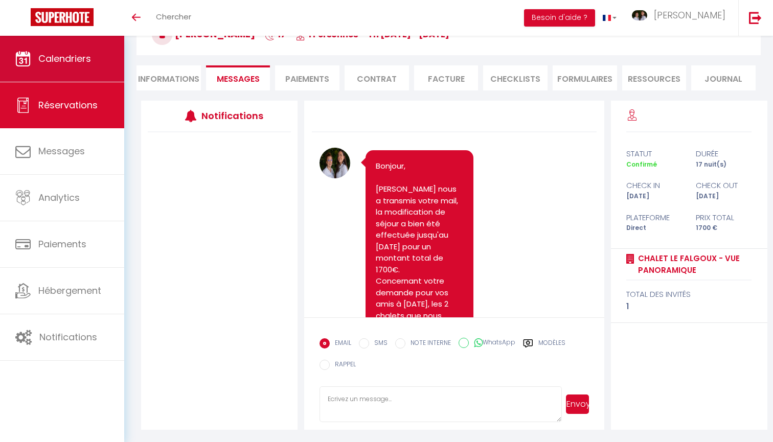
click at [74, 57] on span "Calendriers" at bounding box center [64, 58] width 53 height 13
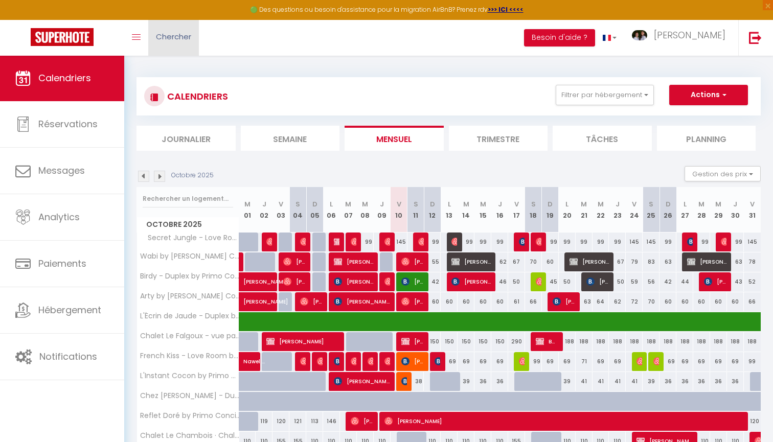
click at [173, 34] on span "Chercher" at bounding box center [173, 36] width 35 height 11
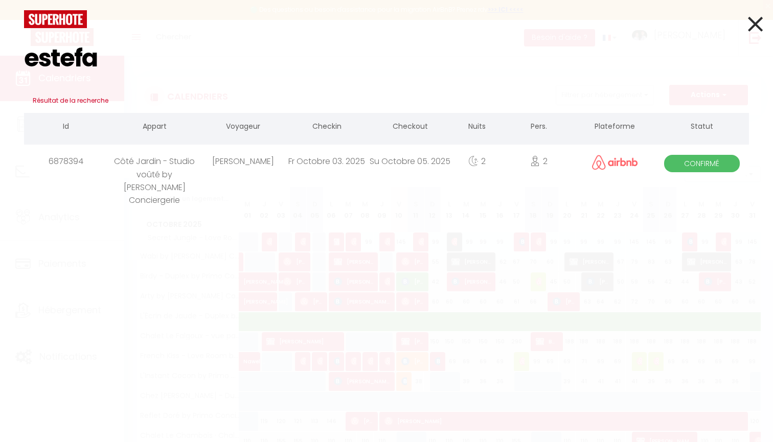
type input "estefa"
click at [241, 156] on div "[PERSON_NAME]" at bounding box center [242, 161] width 83 height 33
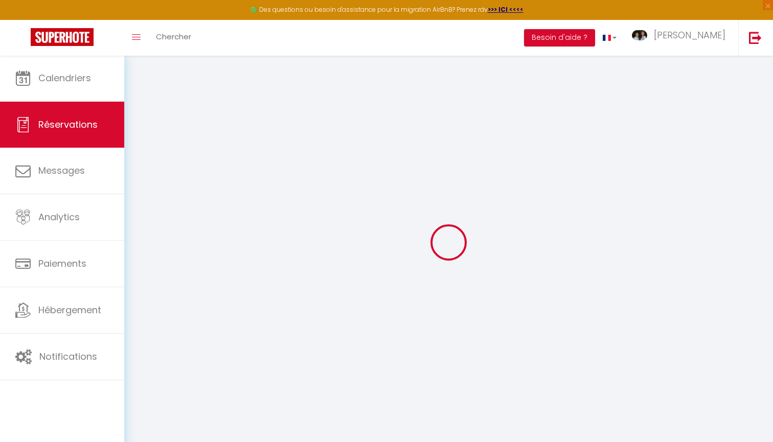
select select
checkbox input "false"
type textarea "Nous arriverons à 15h et nous paierons le supplément de 15 euros"
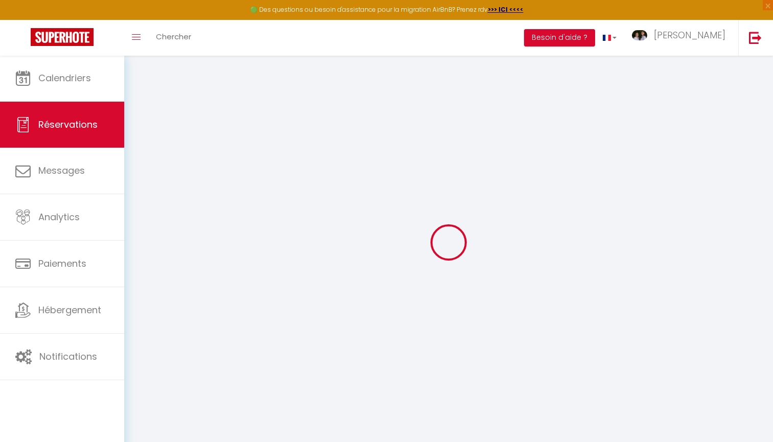
type personnes\)1 "1"
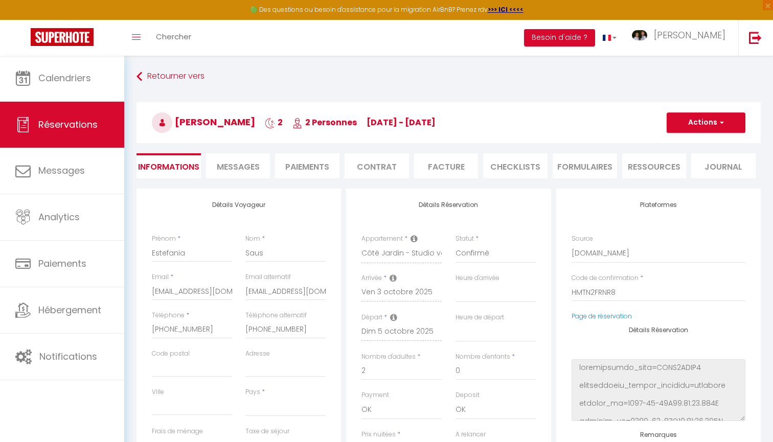
select select
type input "39"
type input "5.5"
select select
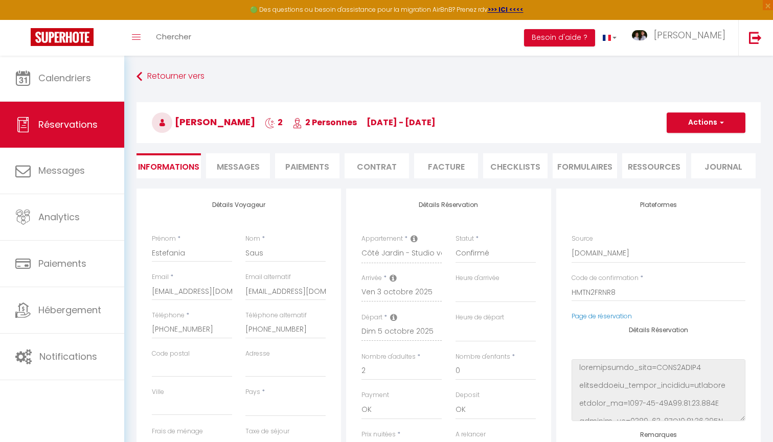
checkbox input "false"
select select
checkbox input "false"
select select "17:00"
select select "10:00"
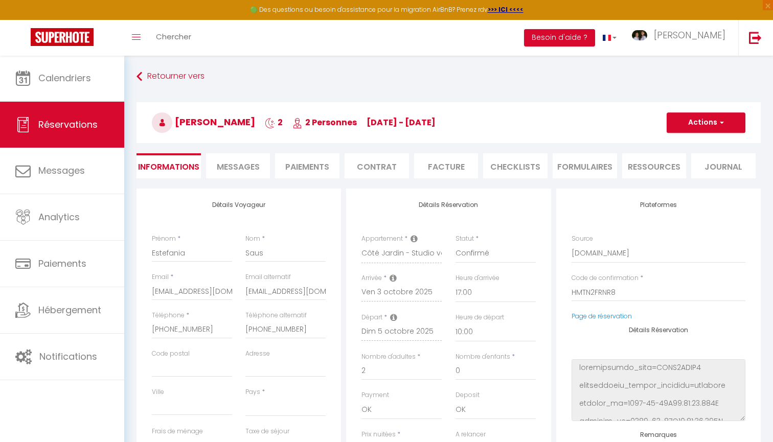
click at [250, 170] on span "Messages" at bounding box center [238, 167] width 43 height 12
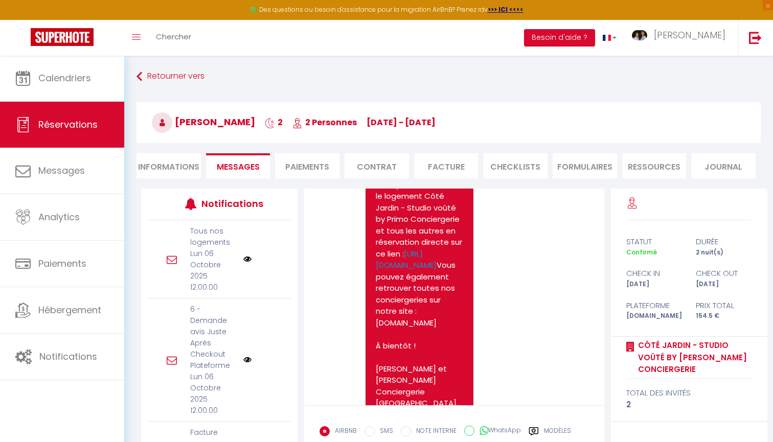
scroll to position [6134, 0]
drag, startPoint x: 492, startPoint y: 356, endPoint x: 443, endPoint y: 296, distance: 77.9
copy pre "ya le dejé una valoración ! espero su valoración también!! muchas gracias hemos…"
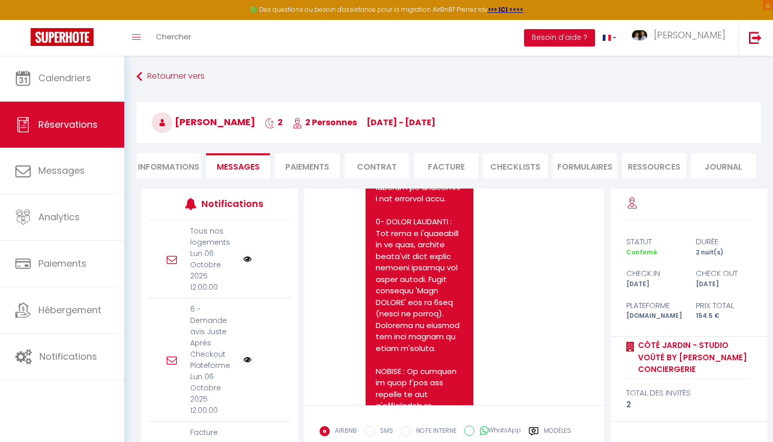
scroll to position [1880, 0]
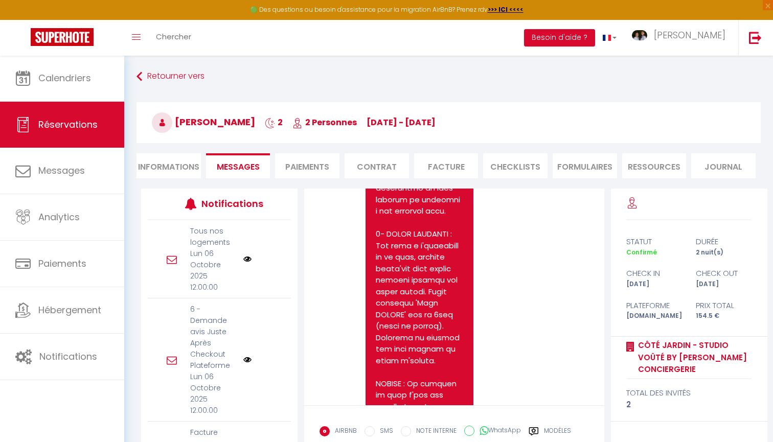
click at [172, 166] on li "Informations" at bounding box center [169, 165] width 64 height 25
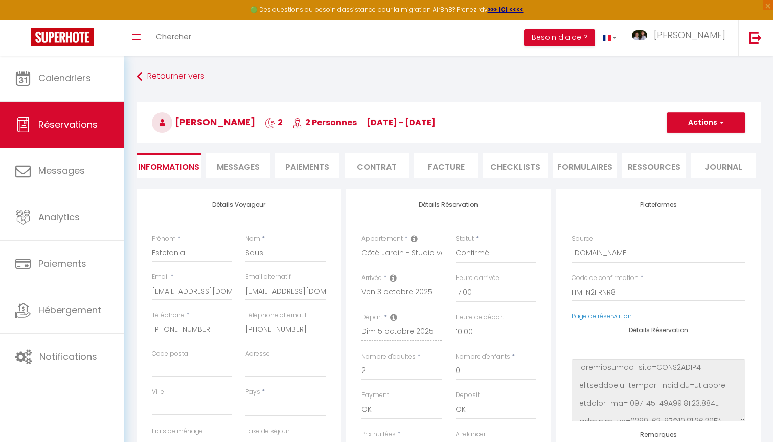
select select
checkbox input "false"
click at [521, 163] on li "CHECKLISTS" at bounding box center [515, 165] width 64 height 25
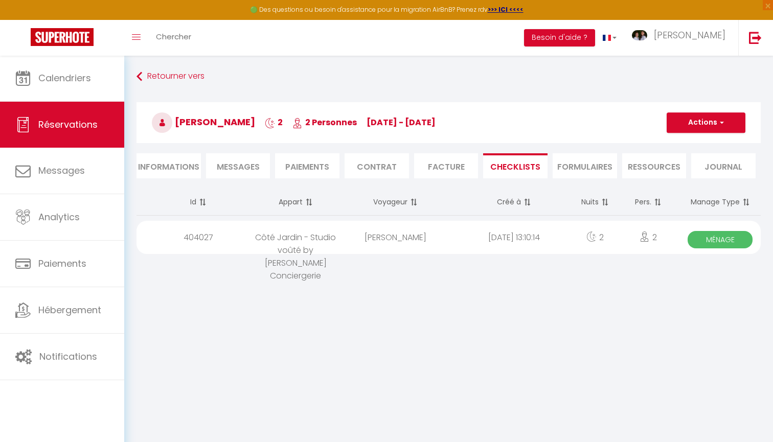
click at [565, 236] on div "[DATE] 13:10:14" at bounding box center [514, 237] width 119 height 33
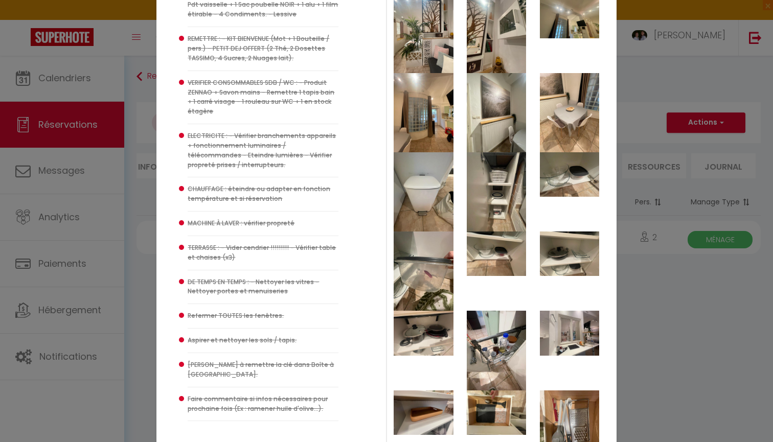
scroll to position [1310, 0]
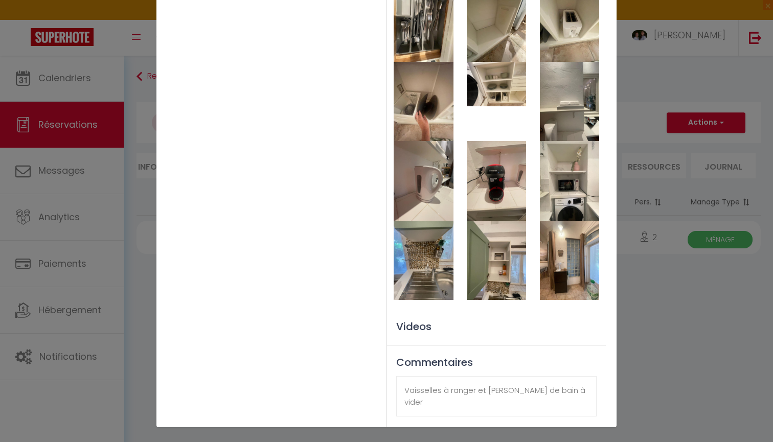
click at [444, 402] on div "Vaisselles à ranger et [PERSON_NAME] de bain à vider" at bounding box center [496, 396] width 200 height 40
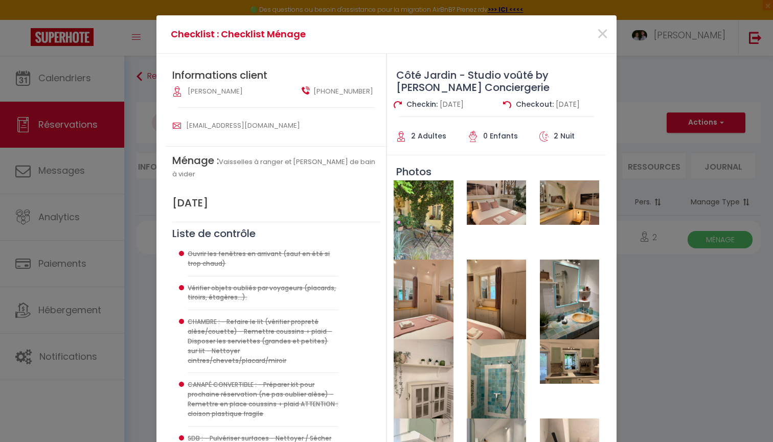
scroll to position [0, 0]
click at [602, 36] on span "×" at bounding box center [602, 34] width 13 height 31
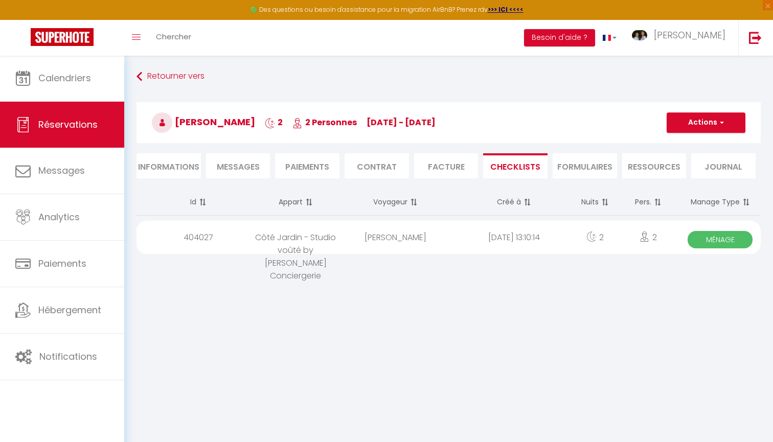
click at [183, 166] on li "Informations" at bounding box center [169, 165] width 64 height 25
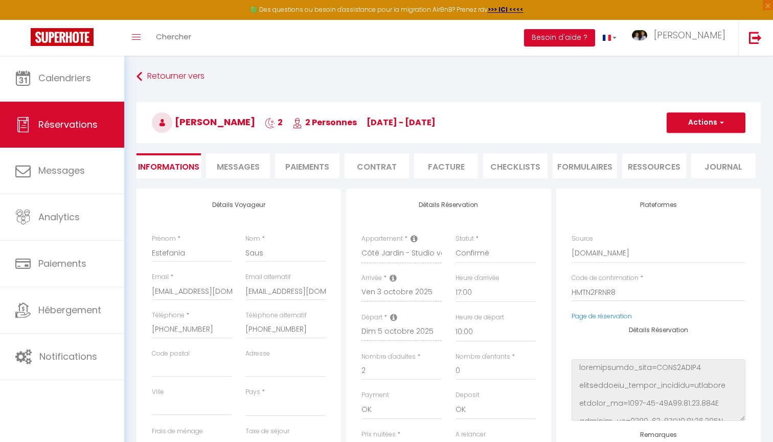
click at [231, 161] on span "Messages" at bounding box center [238, 167] width 43 height 12
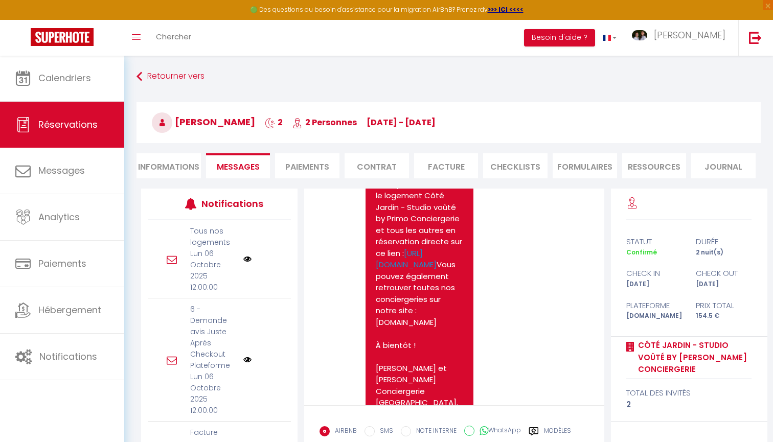
scroll to position [6134, 0]
click at [195, 167] on li "Informations" at bounding box center [169, 165] width 64 height 25
select select
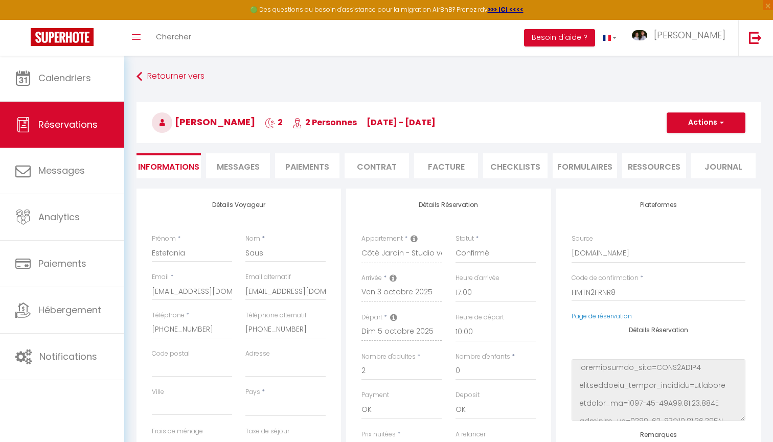
click at [525, 163] on li "CHECKLISTS" at bounding box center [515, 165] width 64 height 25
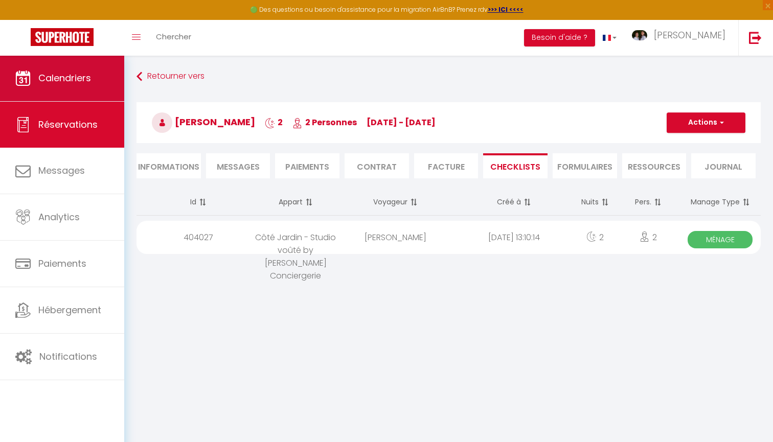
click at [97, 90] on link "Calendriers" at bounding box center [62, 78] width 124 height 46
select select
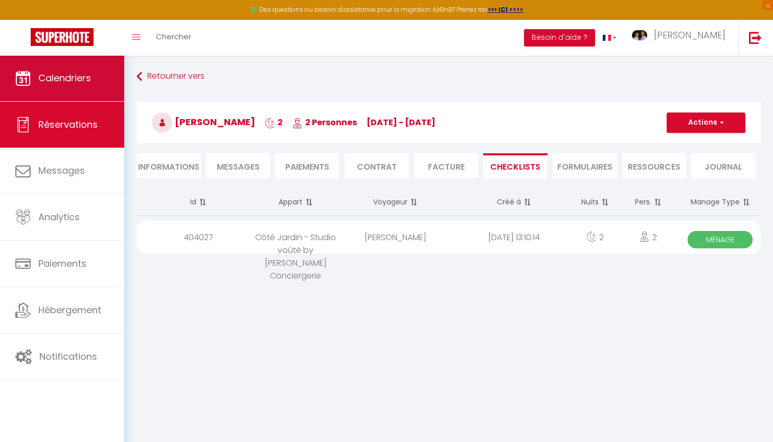
select select
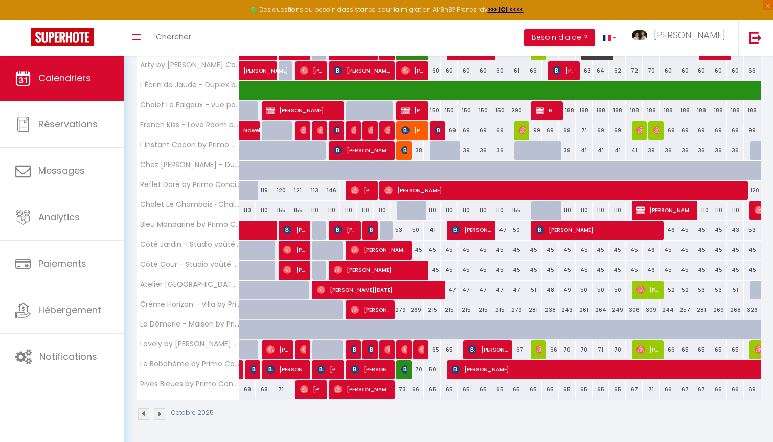
scroll to position [231, 0]
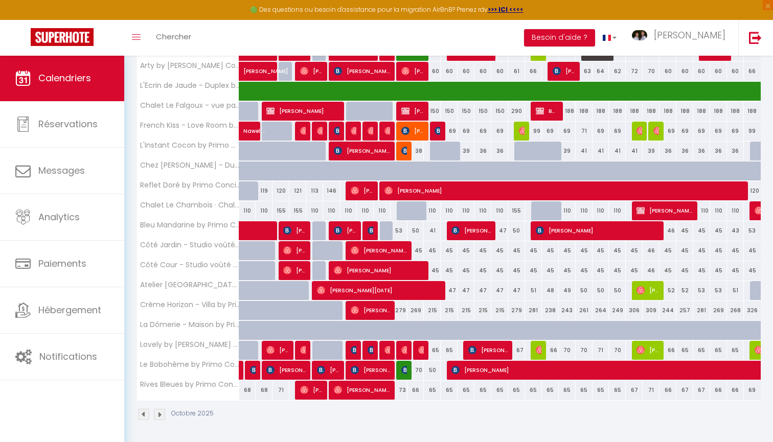
click at [294, 251] on span "[PERSON_NAME]" at bounding box center [294, 250] width 22 height 19
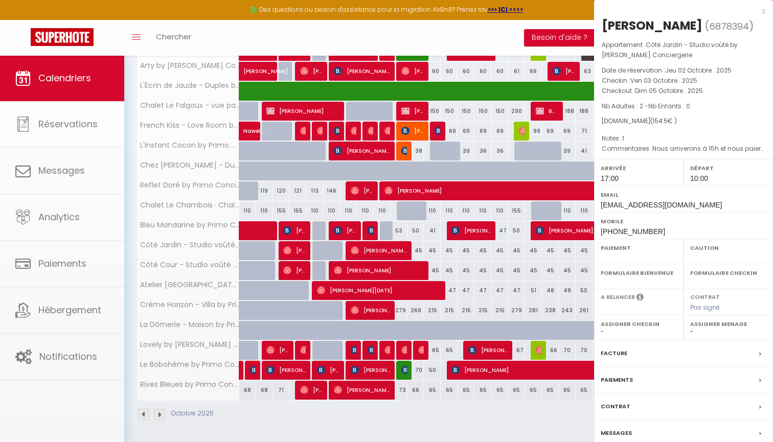
select select "OK"
select select "1"
select select "0"
select select "1"
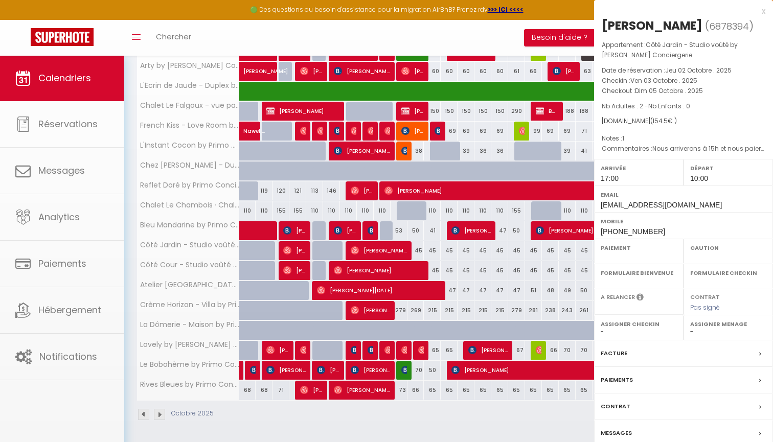
select select
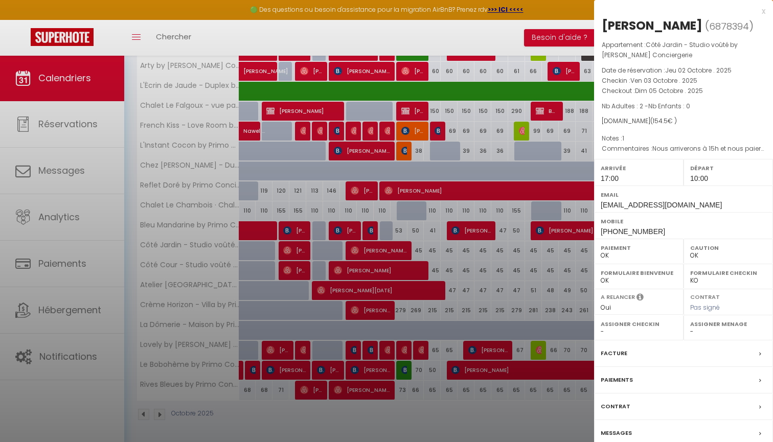
select select "46856"
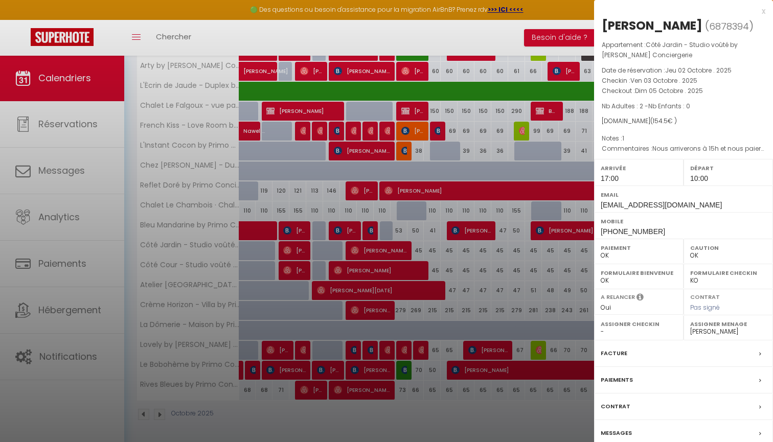
click at [763, 13] on div "x" at bounding box center [679, 11] width 171 height 12
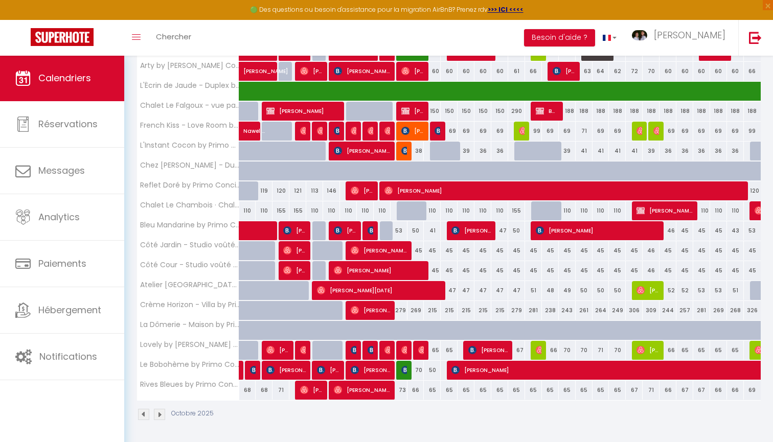
click at [90, 37] on img at bounding box center [62, 37] width 63 height 18
click at [294, 253] on span "[PERSON_NAME]" at bounding box center [294, 250] width 22 height 19
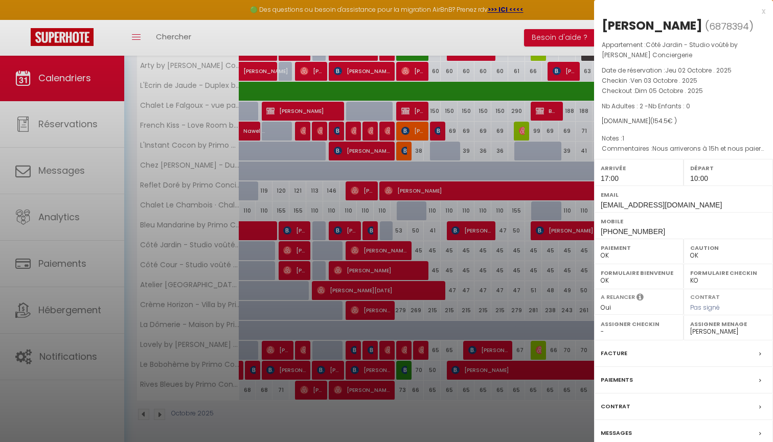
click at [764, 13] on div "x" at bounding box center [679, 11] width 171 height 12
